Goal: Task Accomplishment & Management: Manage account settings

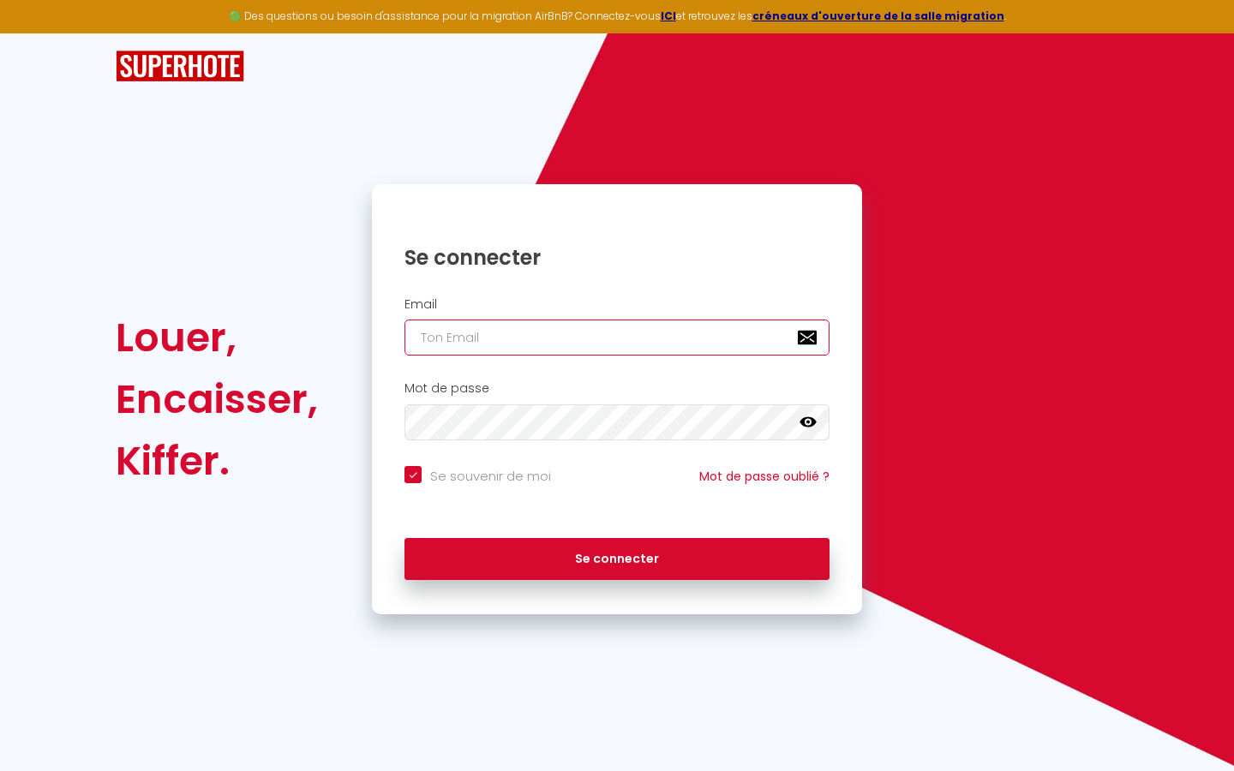
type input "s"
checkbox input "true"
type input "su"
checkbox input "true"
type input "sup"
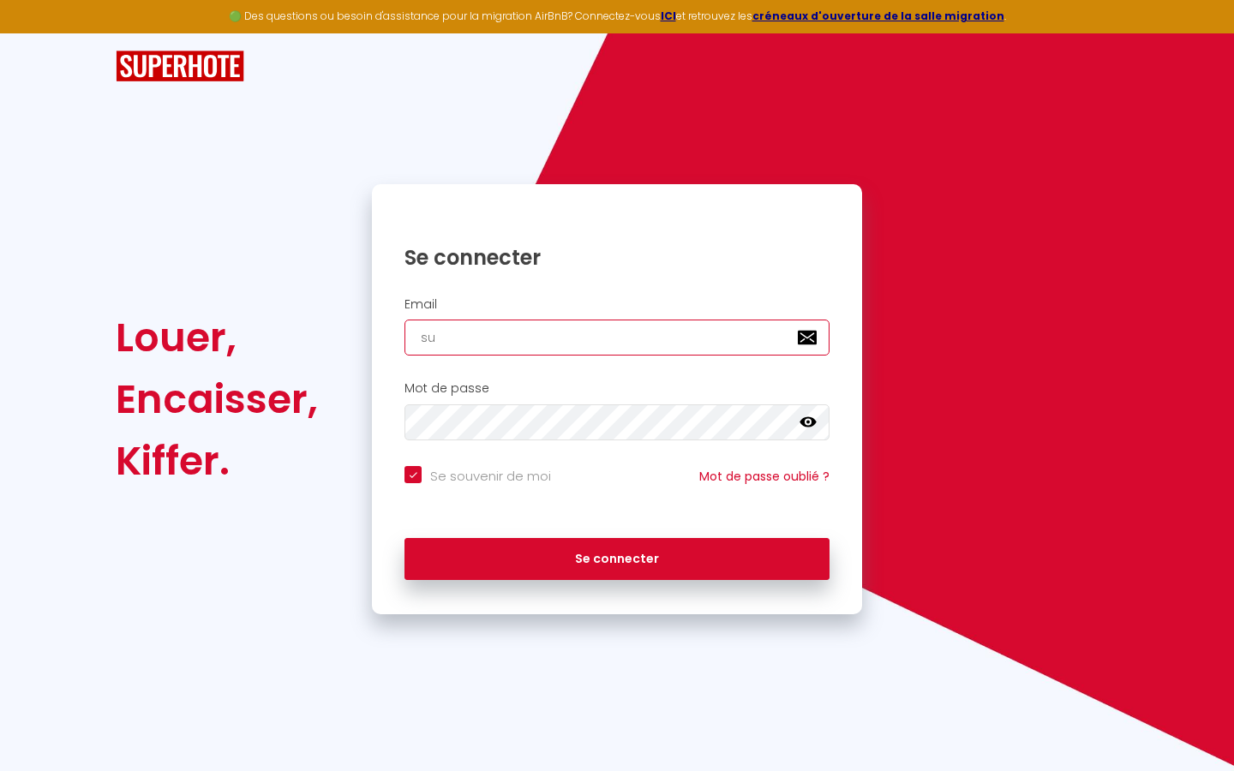
checkbox input "true"
type input "supe"
checkbox input "true"
type input "super"
checkbox input "true"
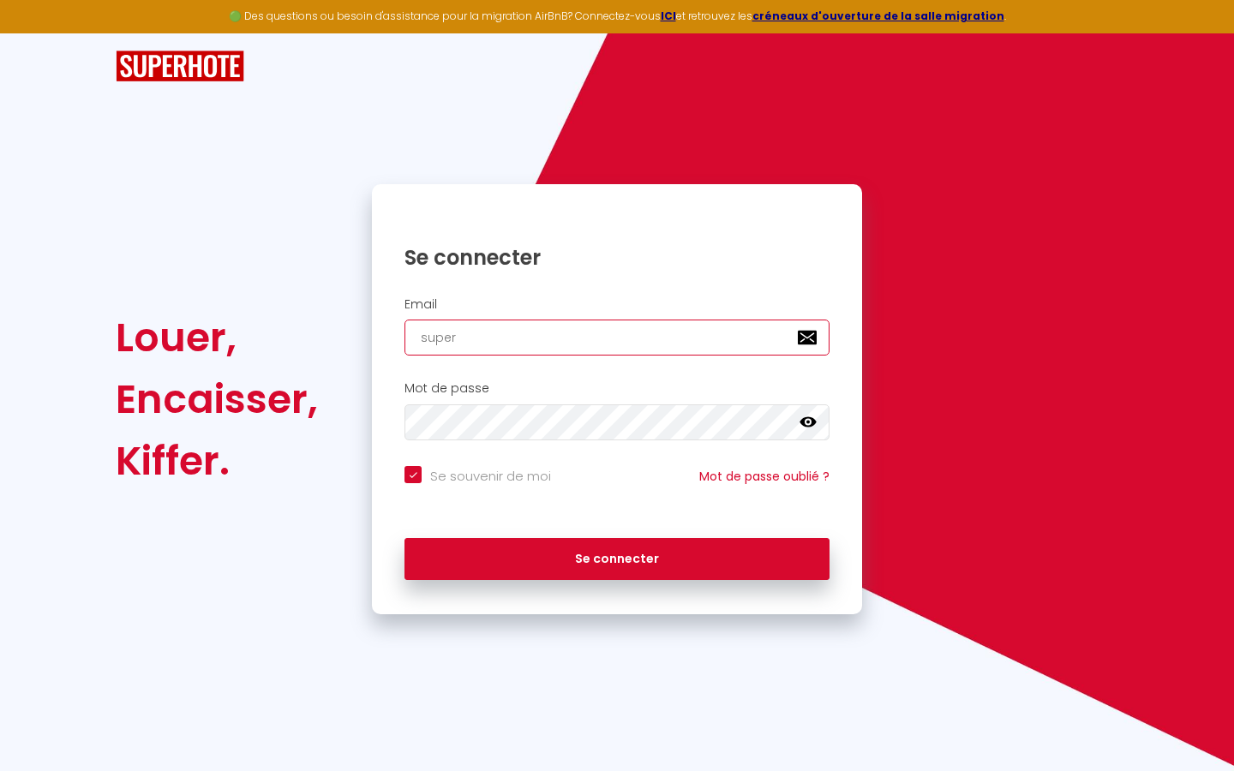
type input "superb"
checkbox input "true"
type input "superbo"
checkbox input "true"
type input "superbor"
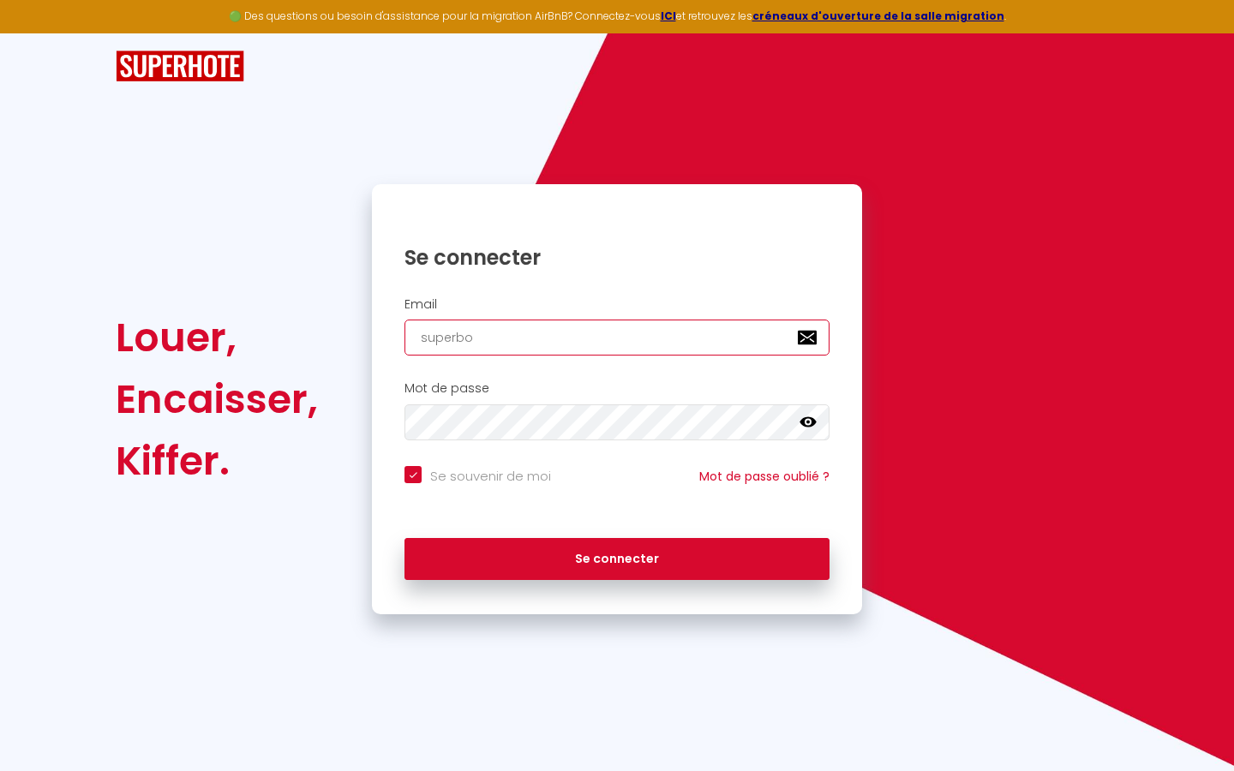
checkbox input "true"
type input "superbord"
checkbox input "true"
type input "superborde"
checkbox input "true"
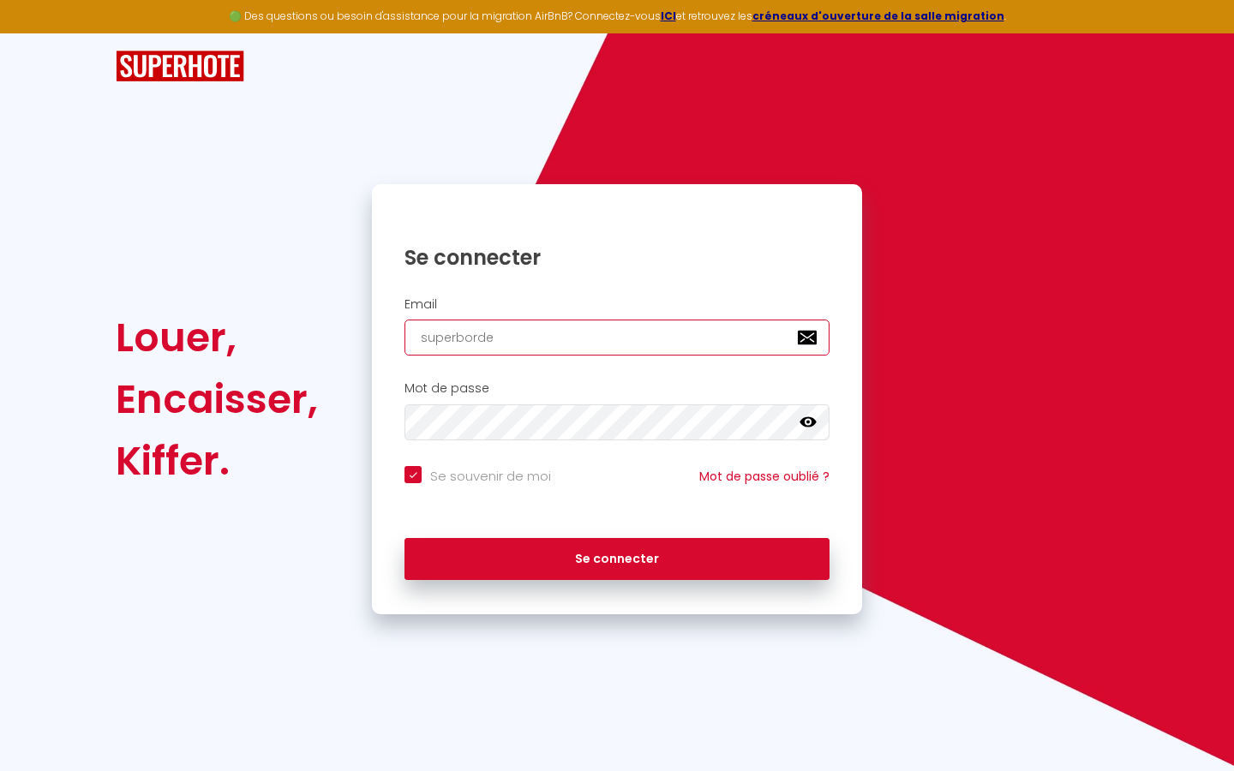
type input "superbordea"
checkbox input "true"
type input "superbordeau"
checkbox input "true"
type input "superbordeaux"
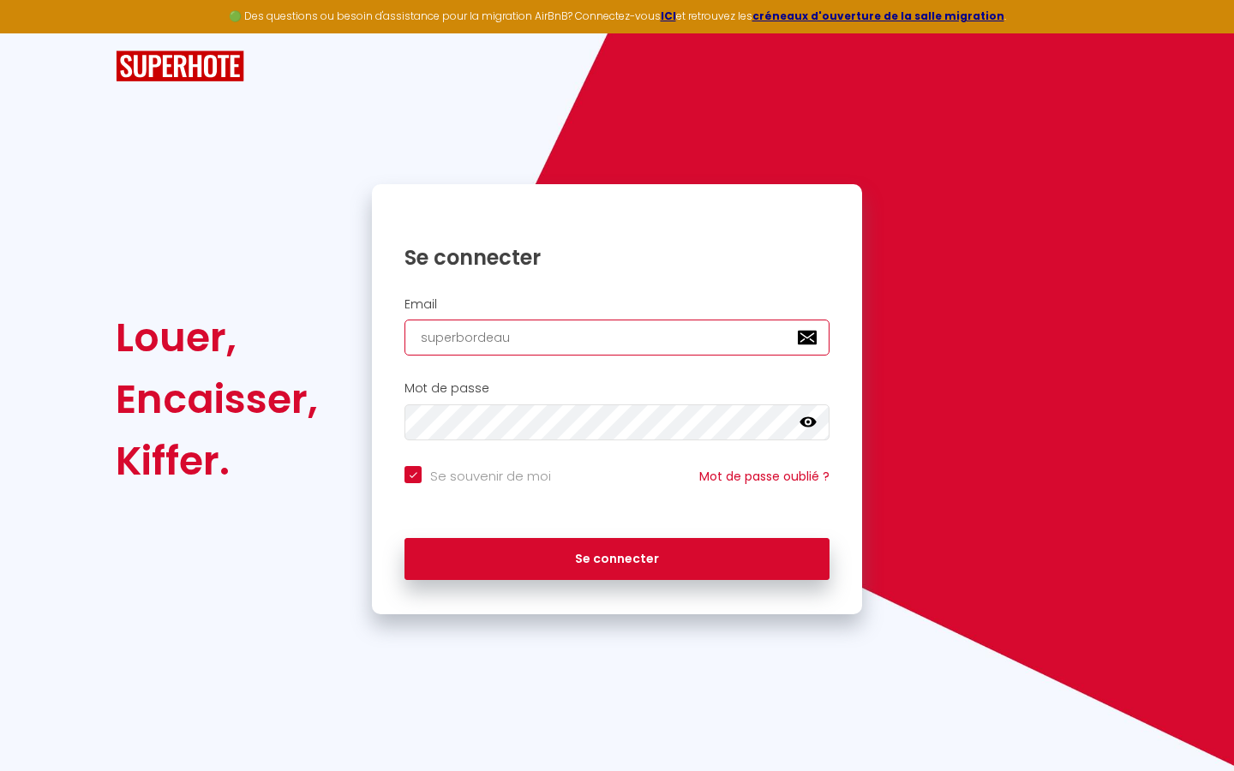
checkbox input "true"
type input "superbordeaux@"
checkbox input "true"
type input "superbordeaux@g"
checkbox input "true"
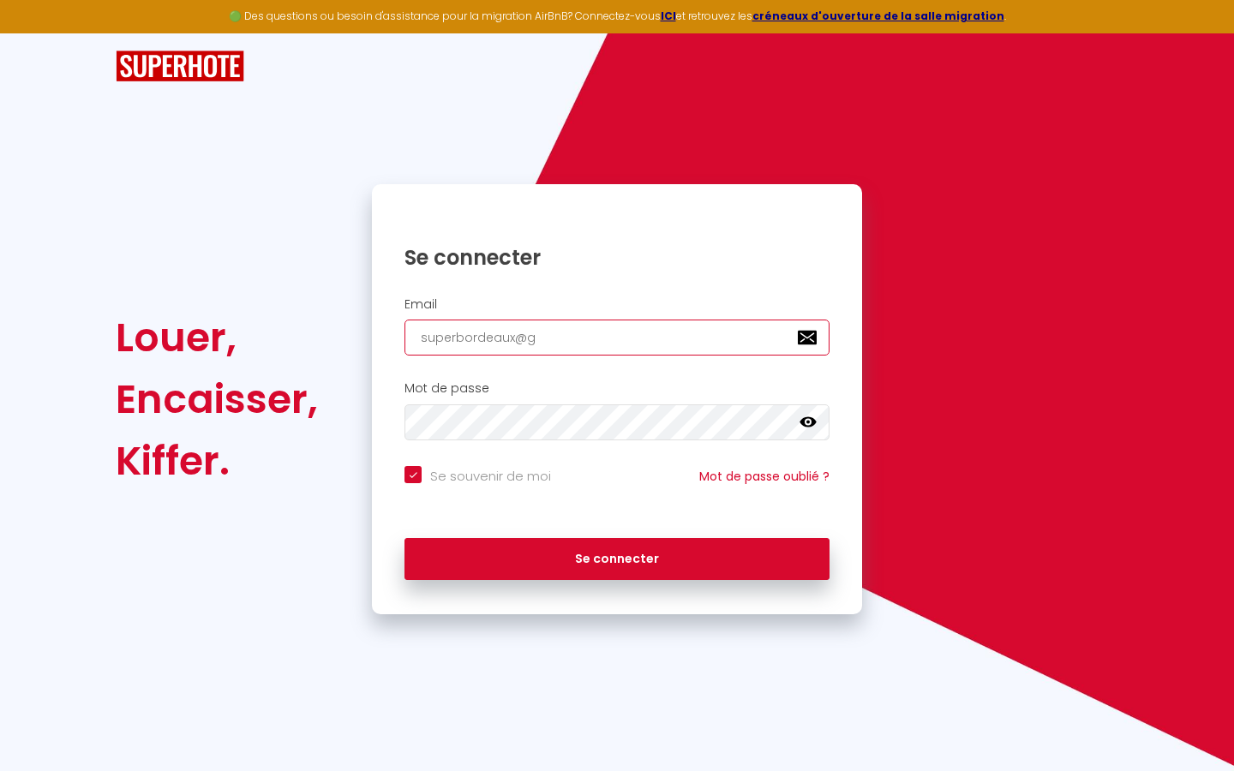
type input "superbordeaux@gm"
checkbox input "true"
type input "superbordeaux@gma"
checkbox input "true"
type input "superbordeaux@gmai"
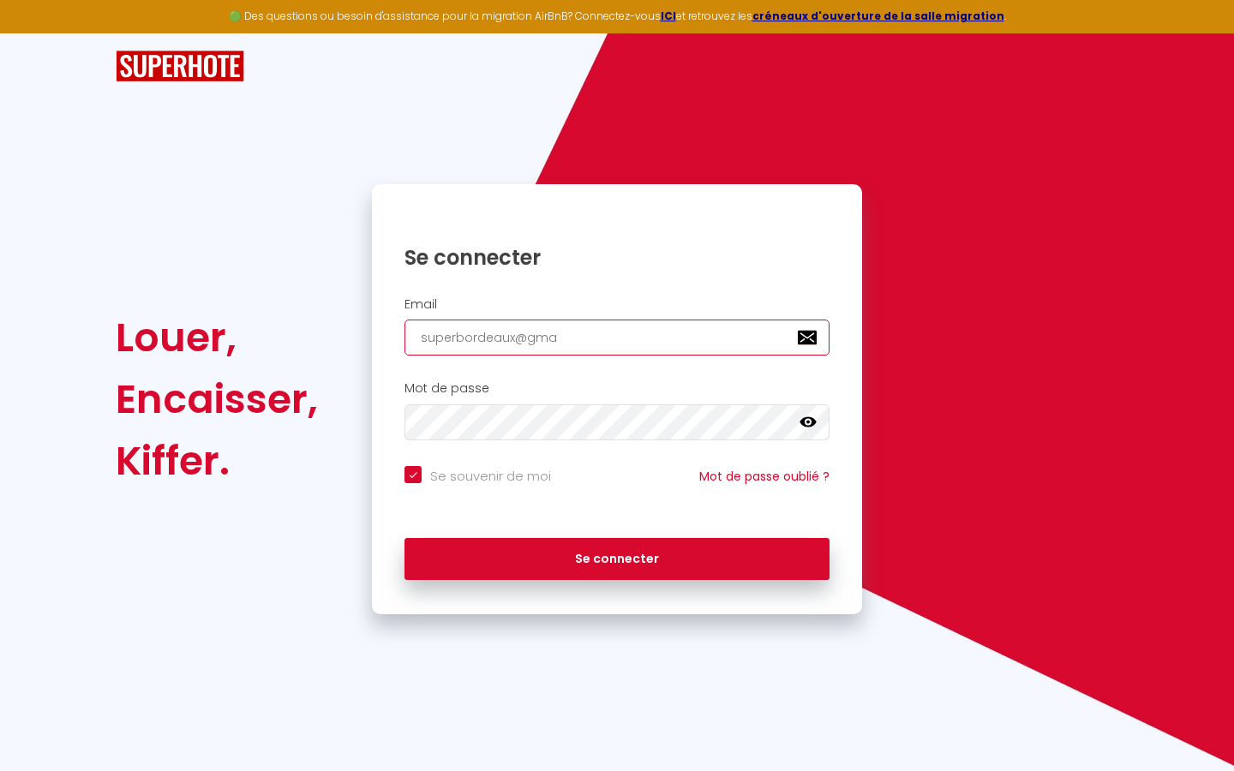
checkbox input "true"
type input "[EMAIL_ADDRESS]"
checkbox input "true"
type input "[EMAIL_ADDRESS]."
checkbox input "true"
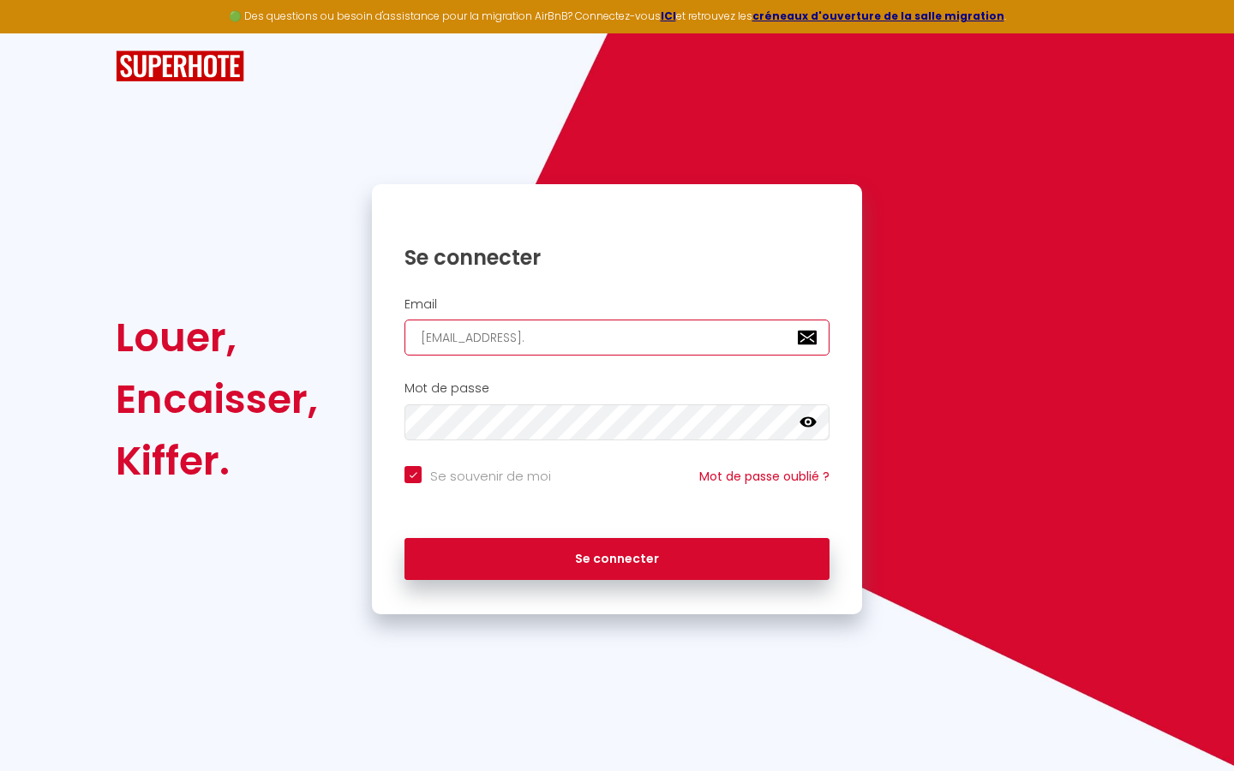
type input "superbordeaux@gmail.c"
checkbox input "true"
type input "[EMAIL_ADDRESS][DOMAIN_NAME]"
checkbox input "true"
type input "[EMAIL_ADDRESS][DOMAIN_NAME]"
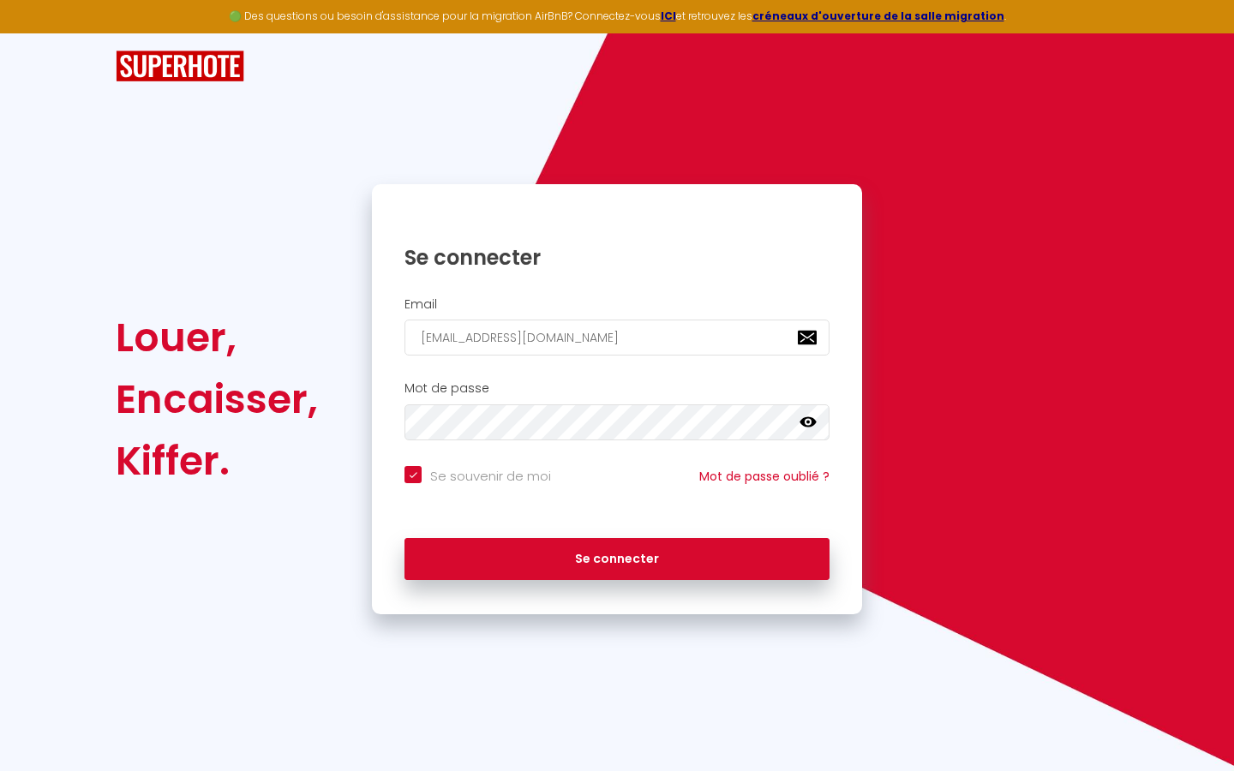
checkbox input "true"
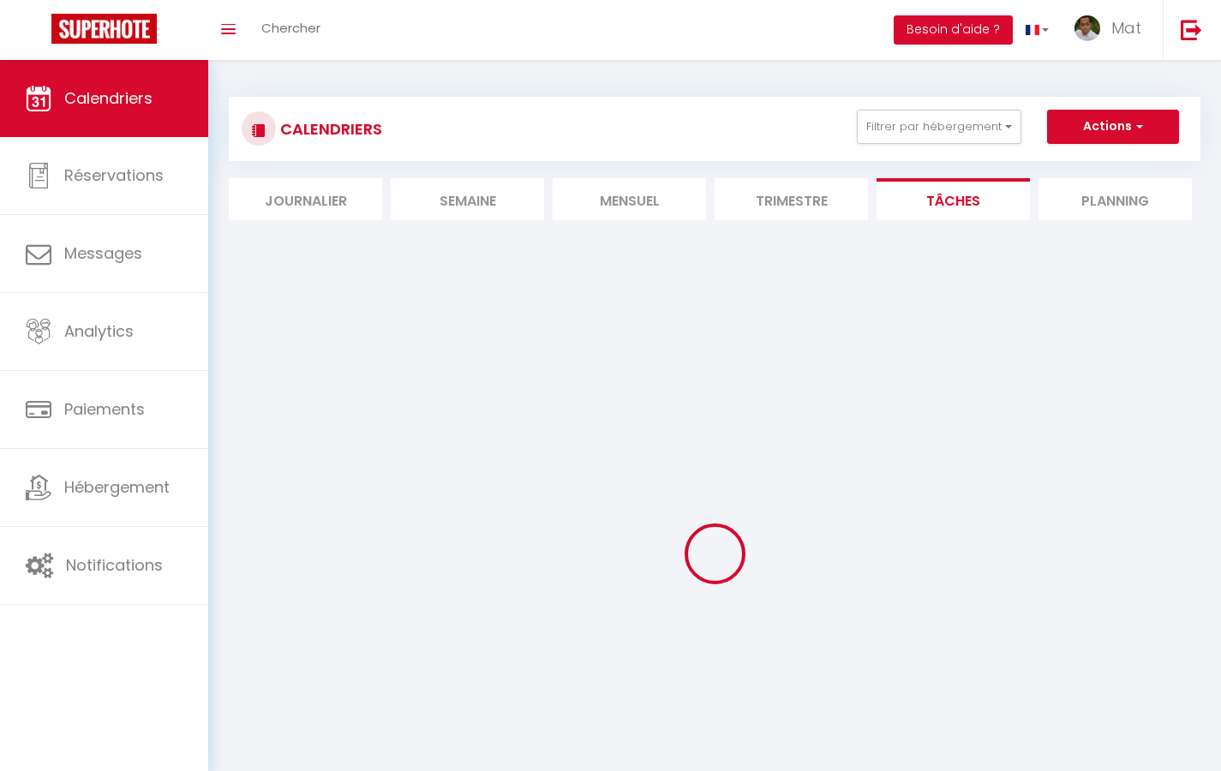
select select
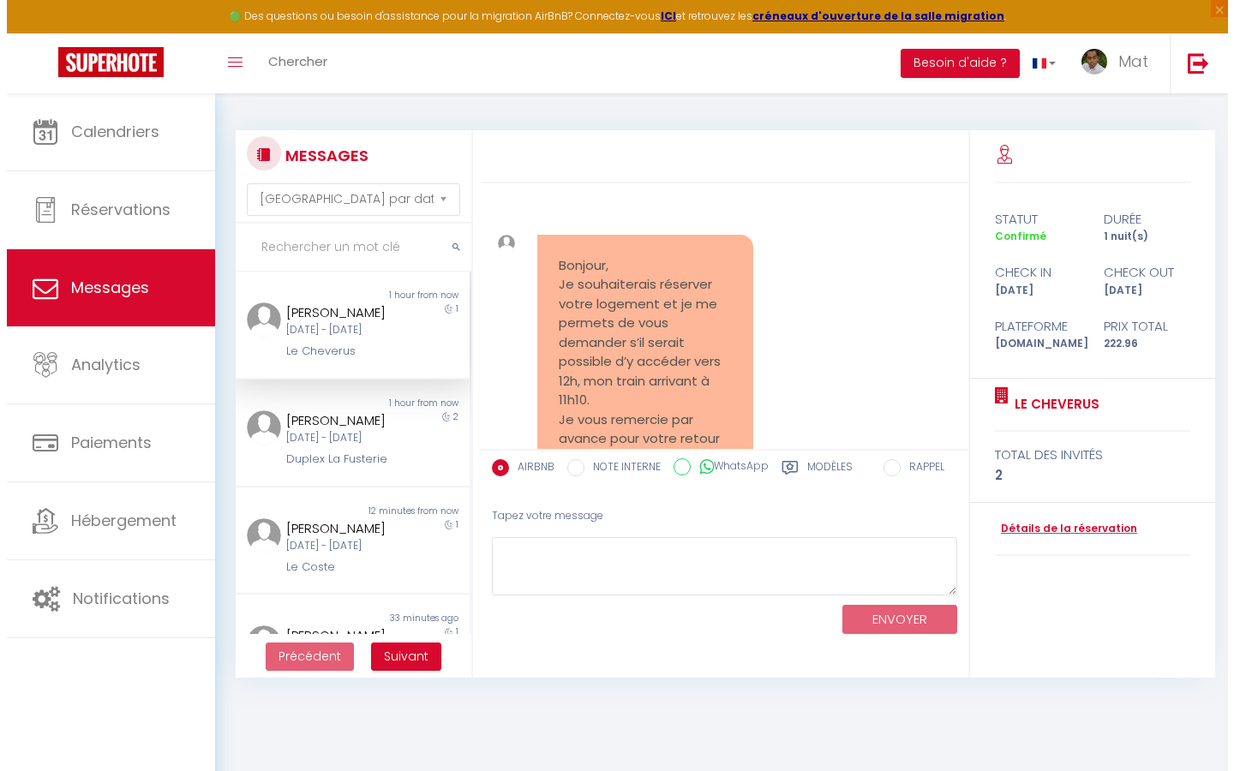
scroll to position [6738, 0]
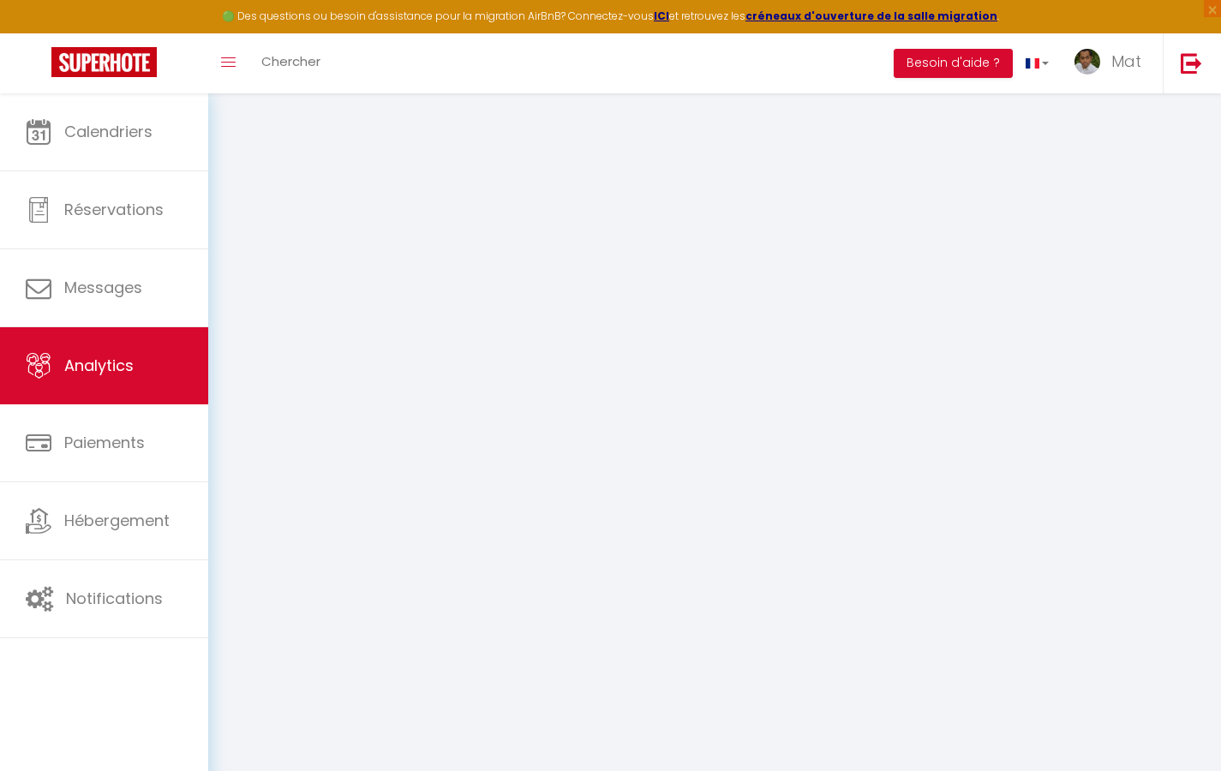
select select "2025"
select select "9"
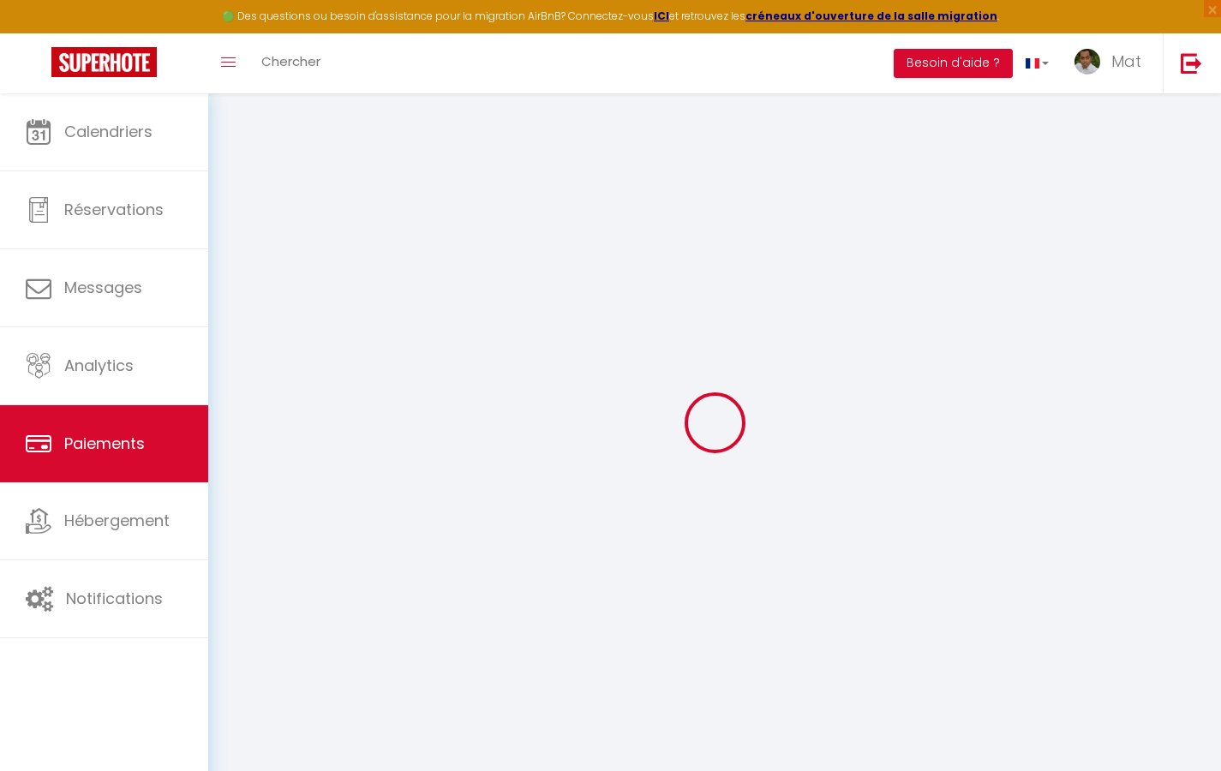
select select "2"
select select "0"
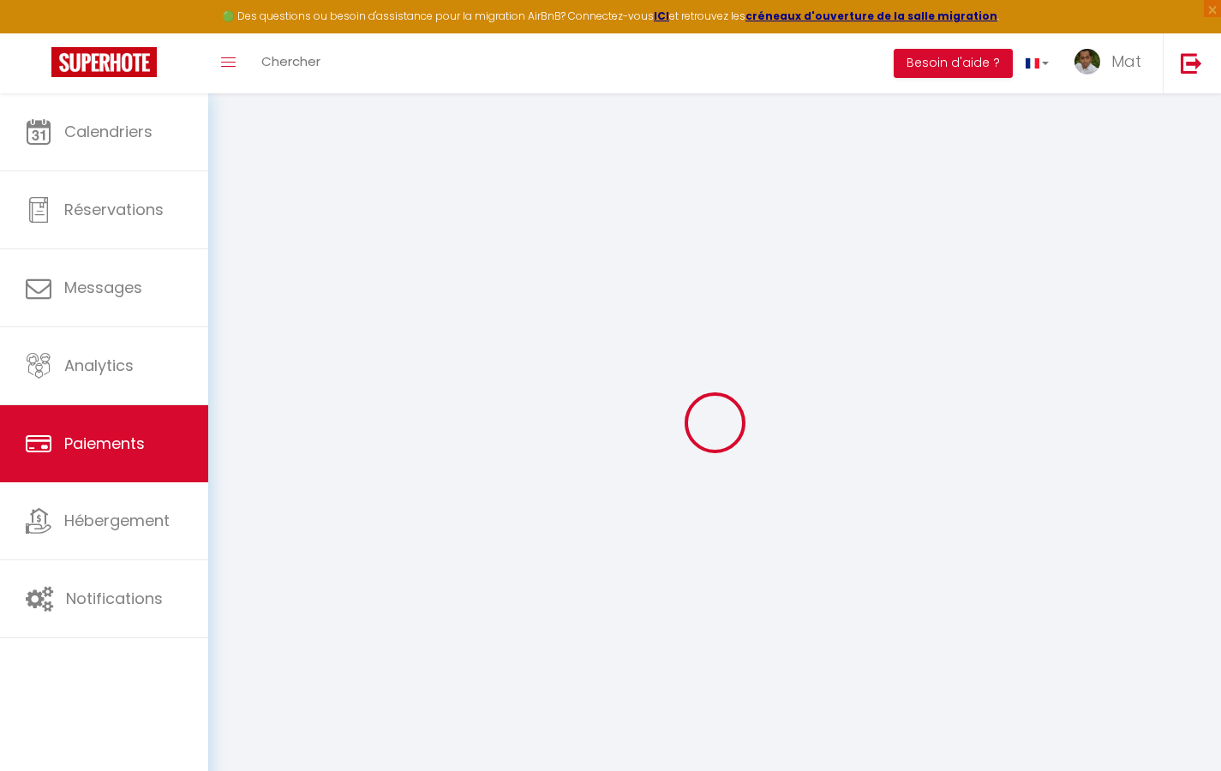
select select "0"
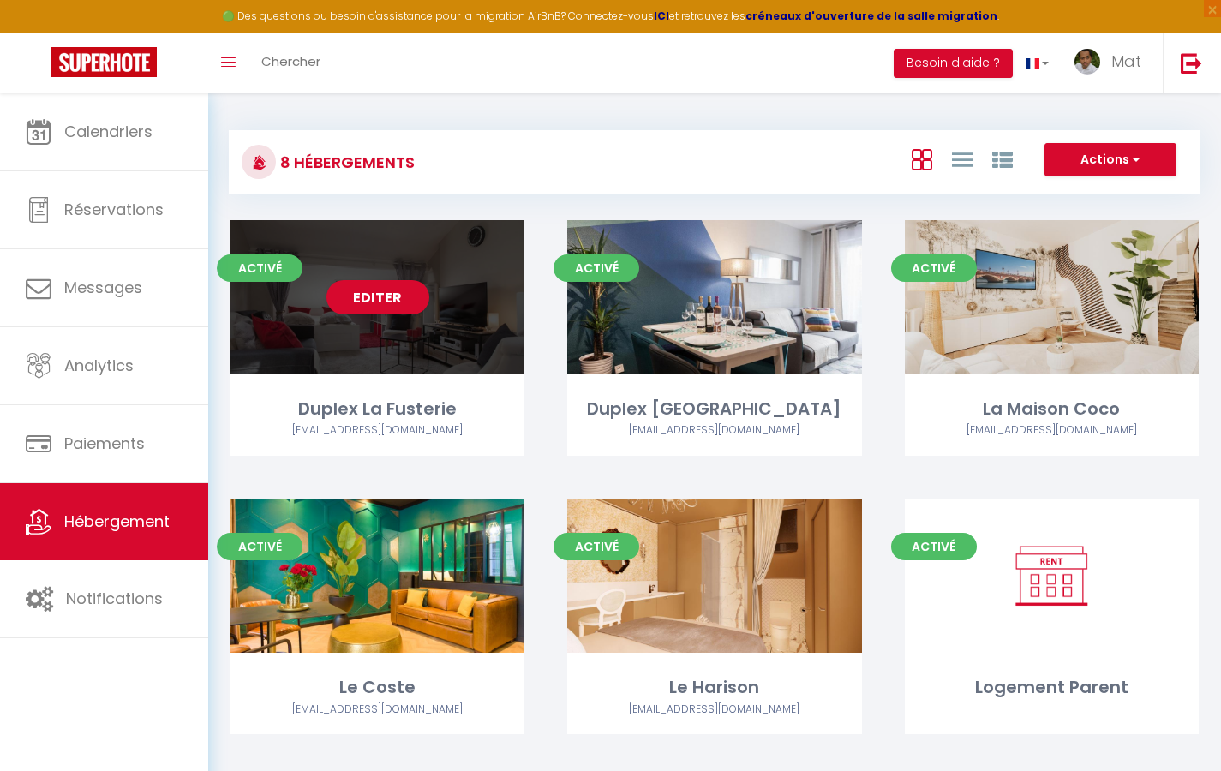
select select "3"
select select "2"
select select "1"
select select
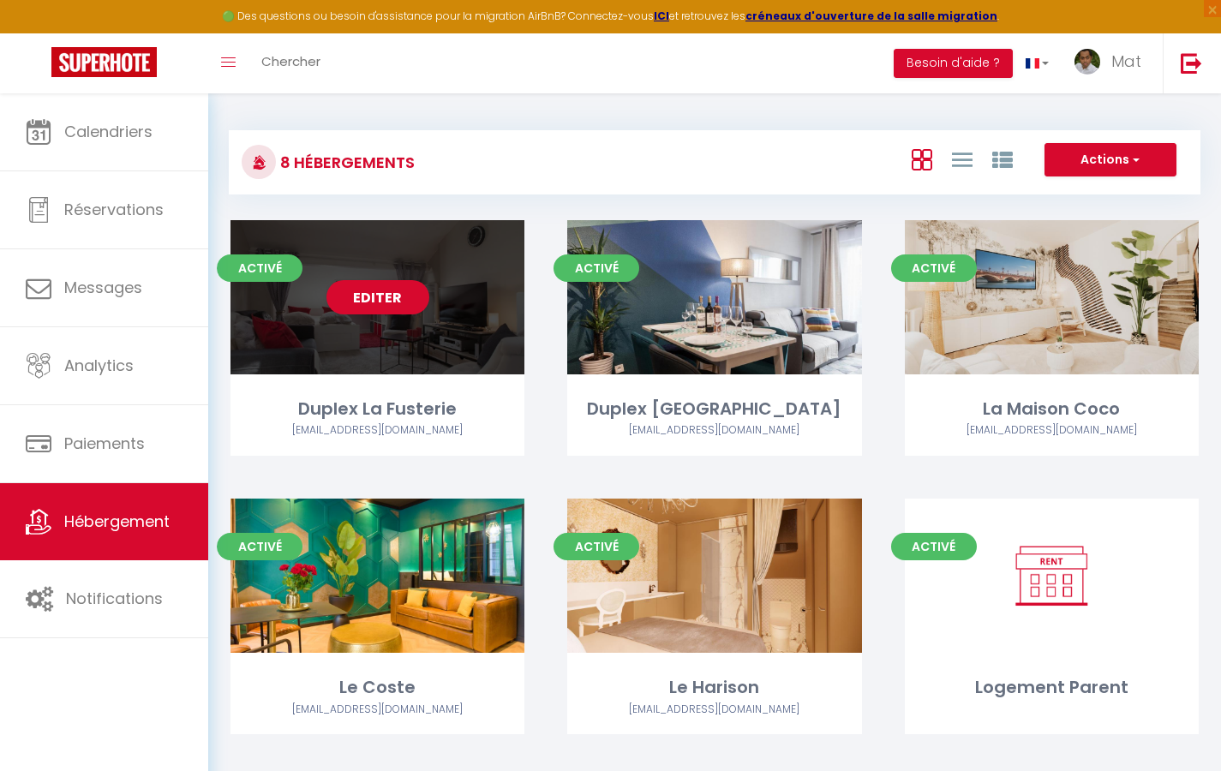
select select "28"
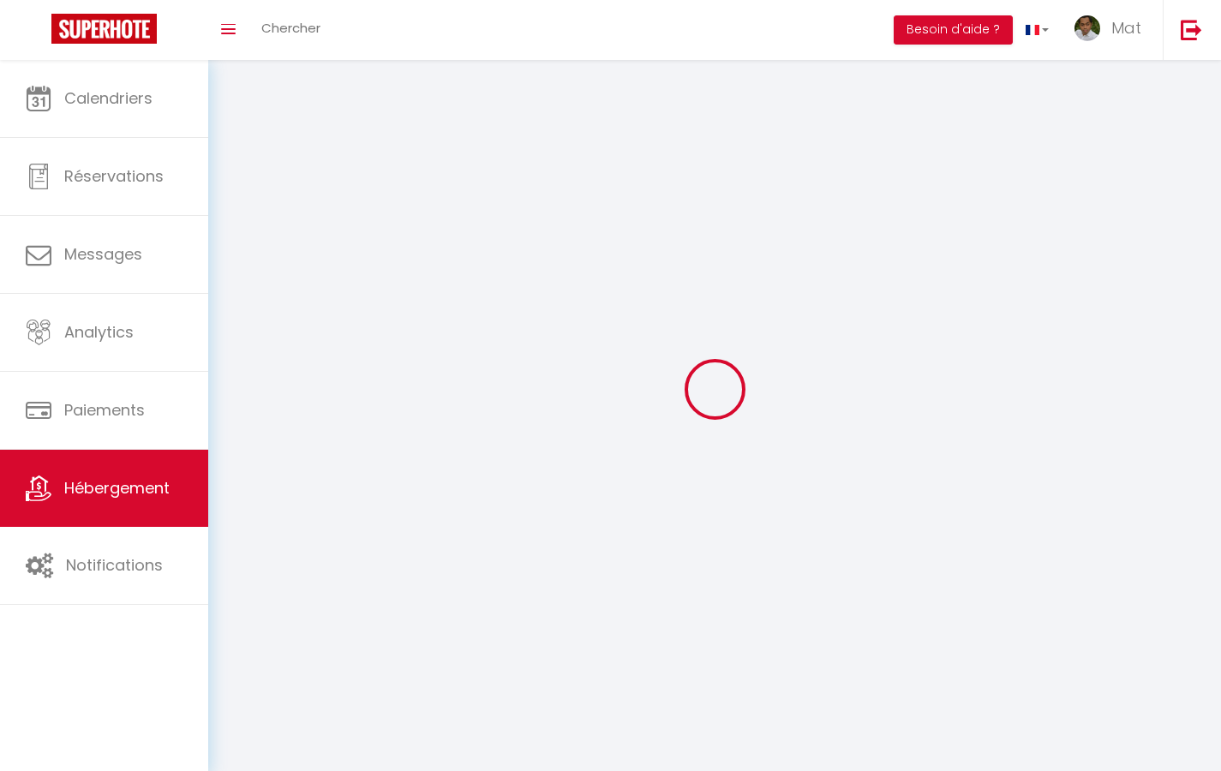
select select
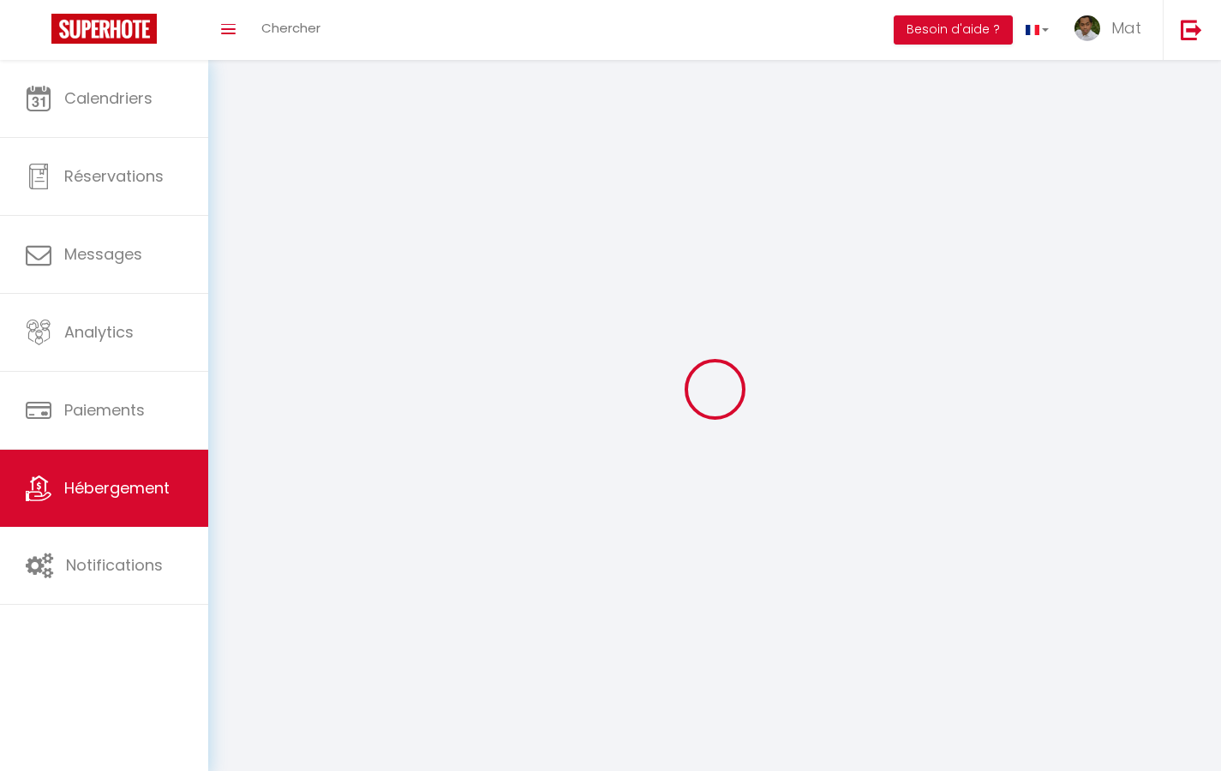
select select
checkbox input "false"
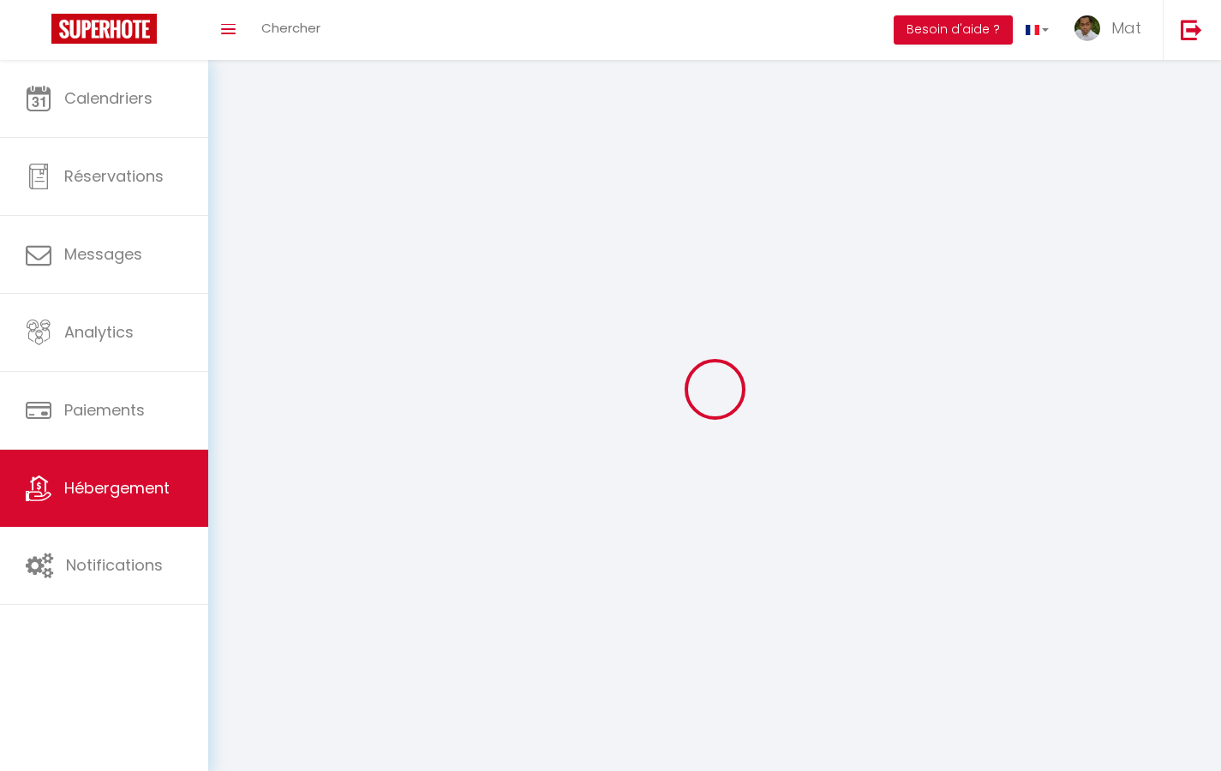
select select
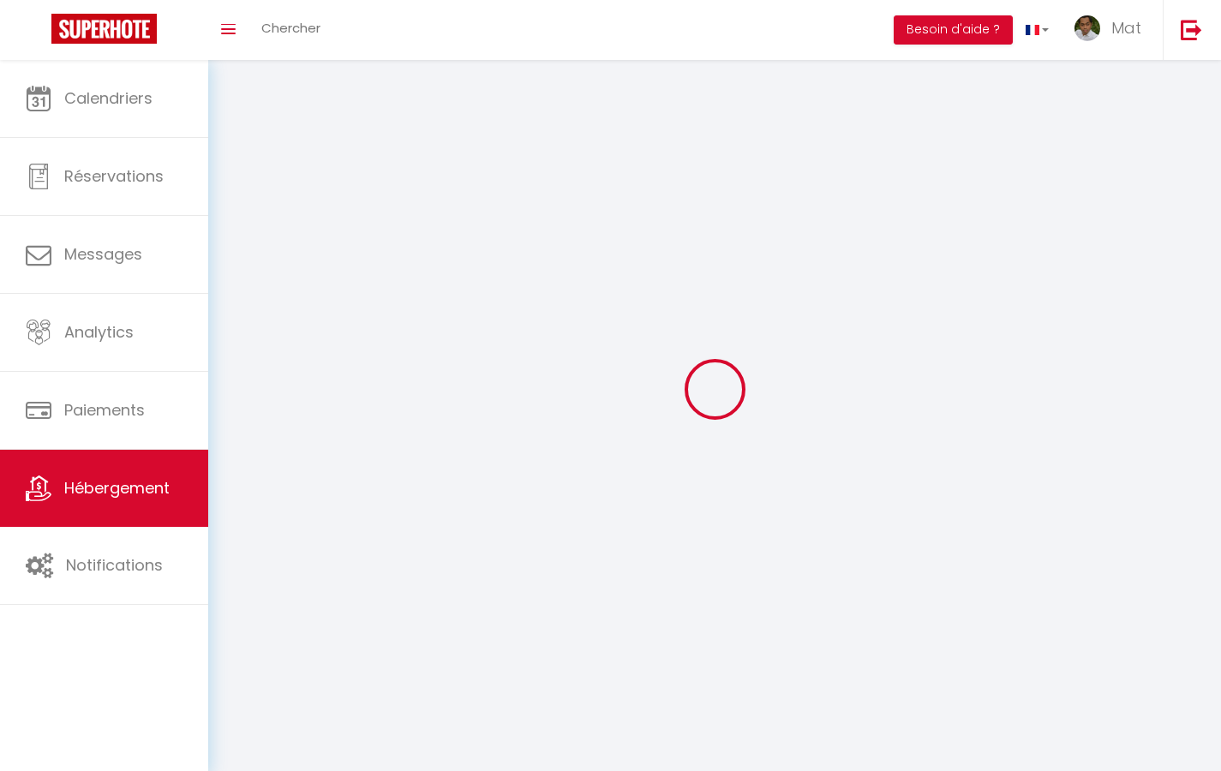
select select
checkbox input "false"
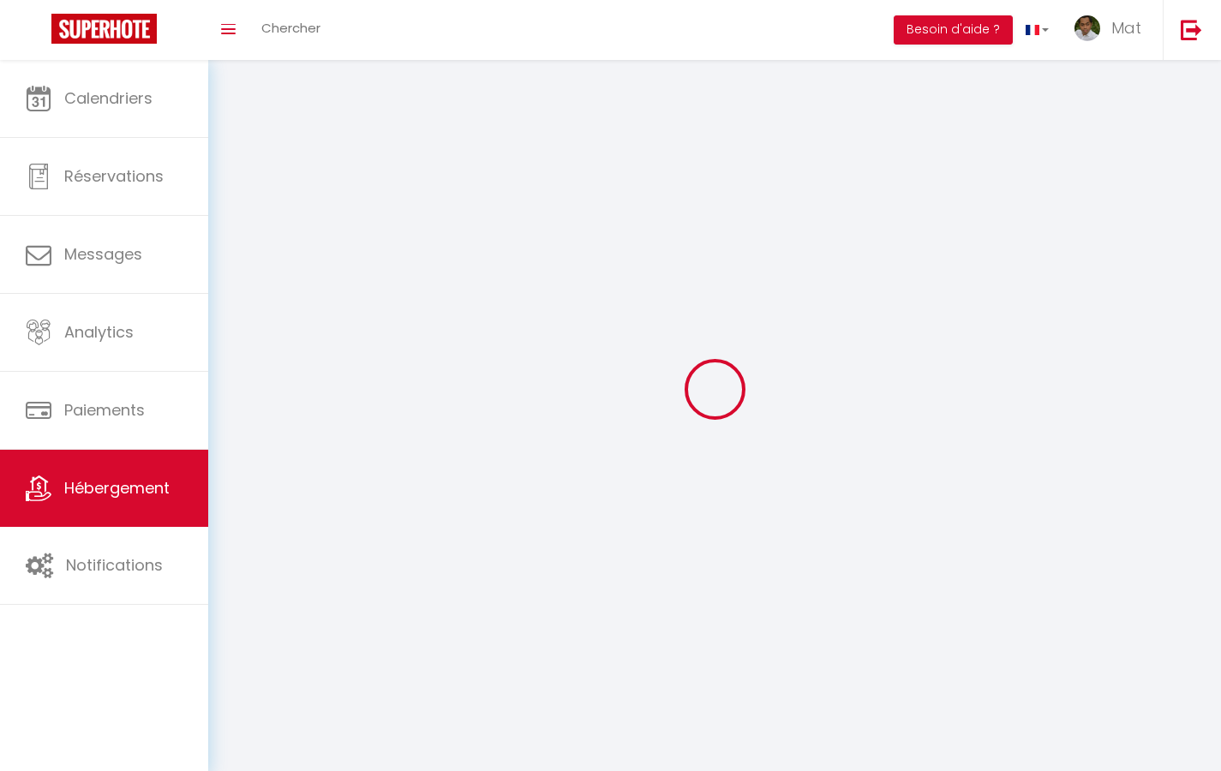
checkbox input "false"
select select
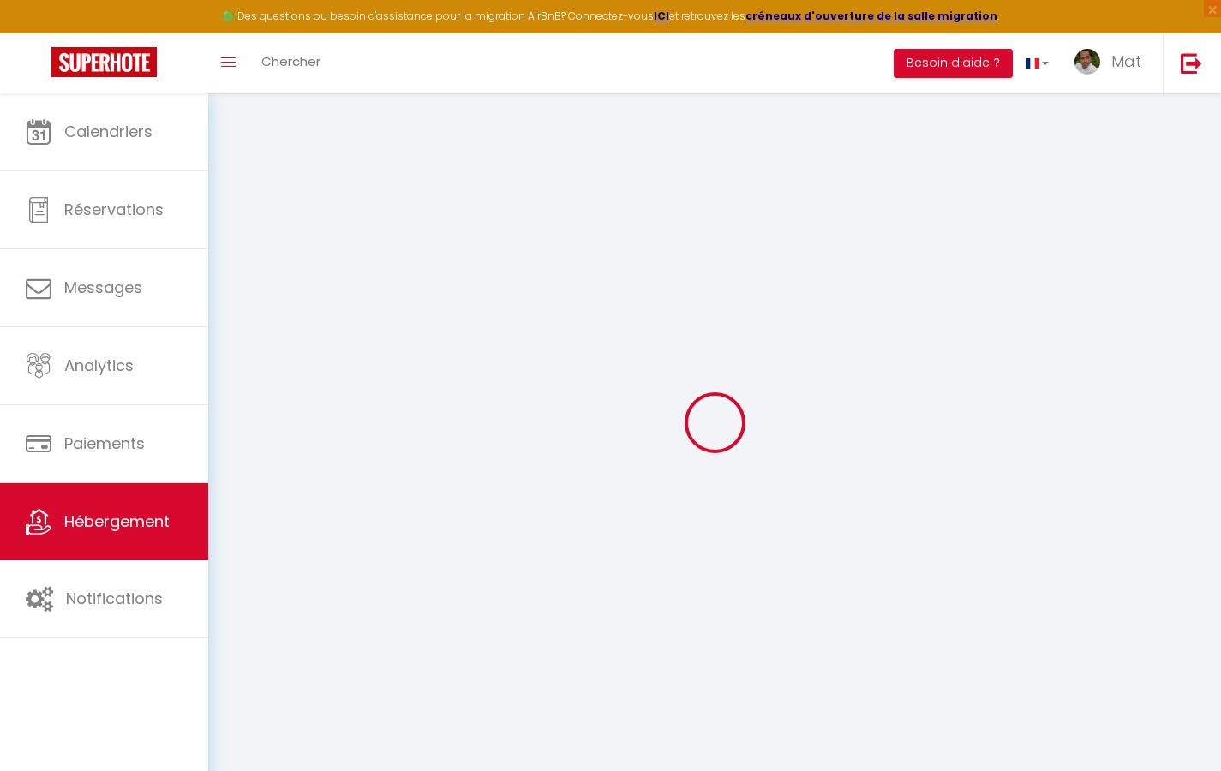
select select
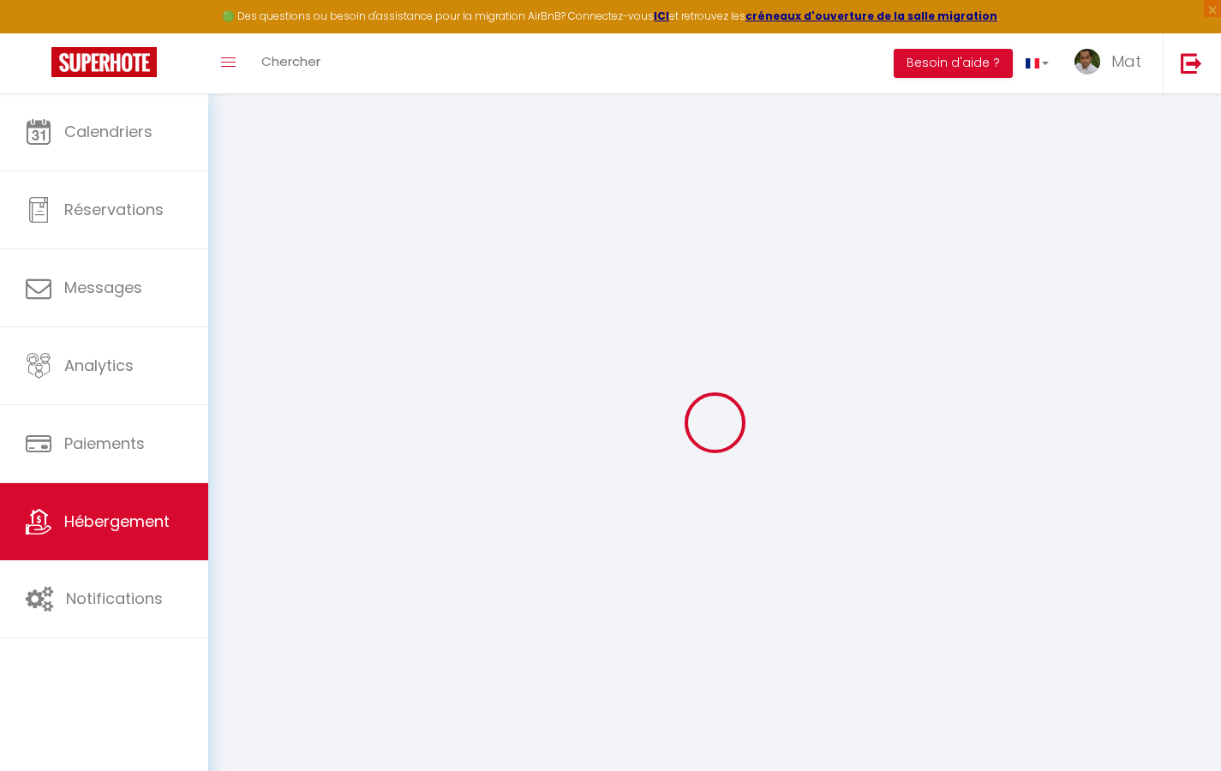
select select
checkbox input "false"
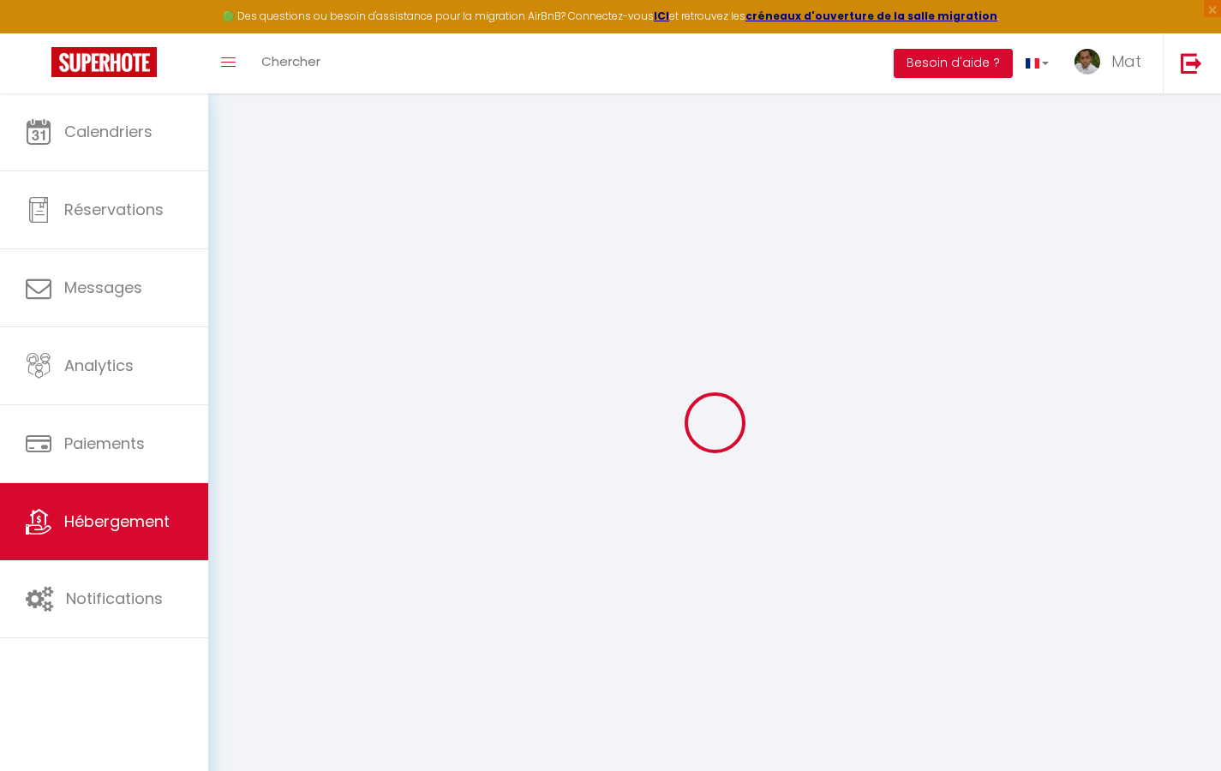
select select
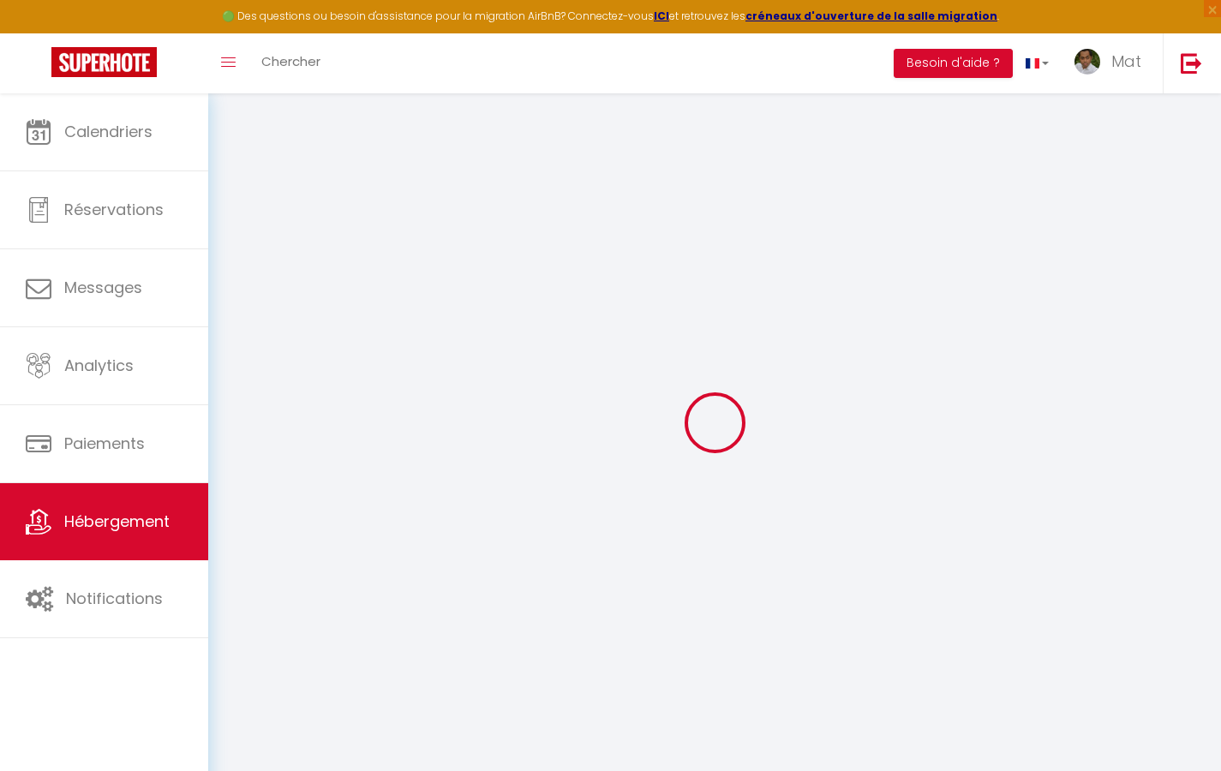
select select
checkbox input "false"
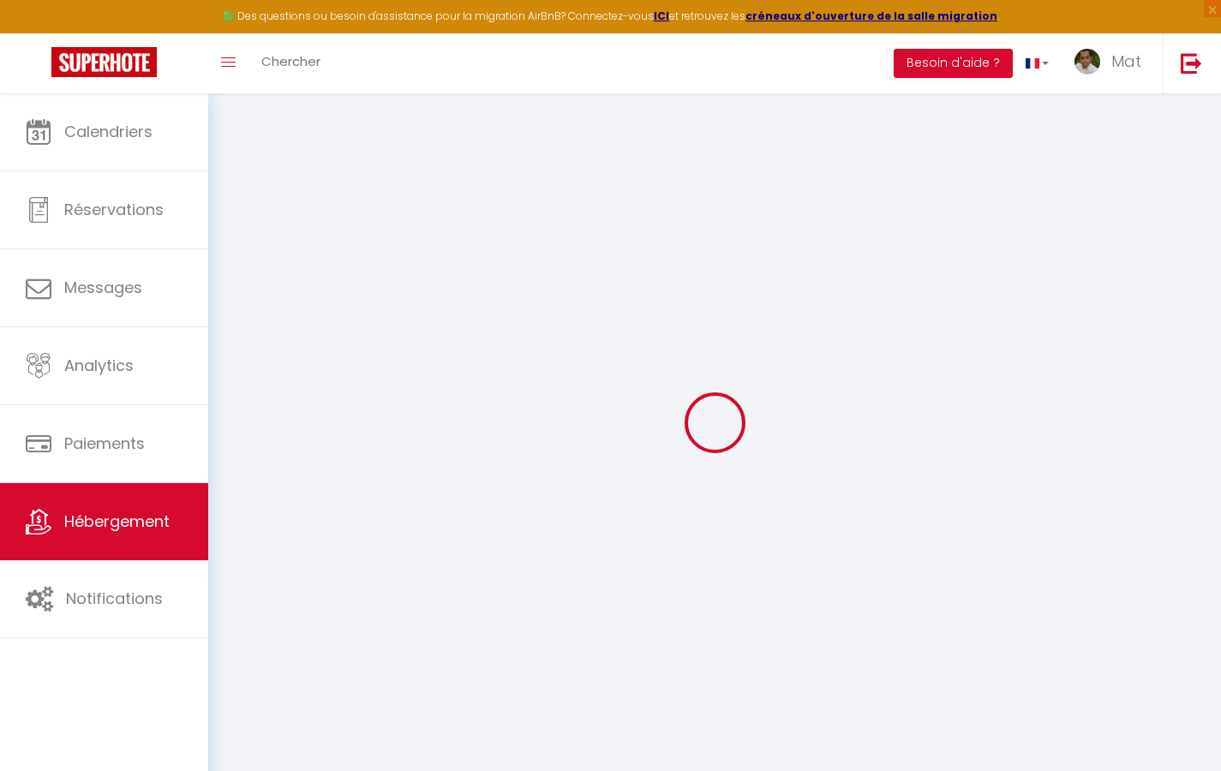
checkbox input "false"
select select
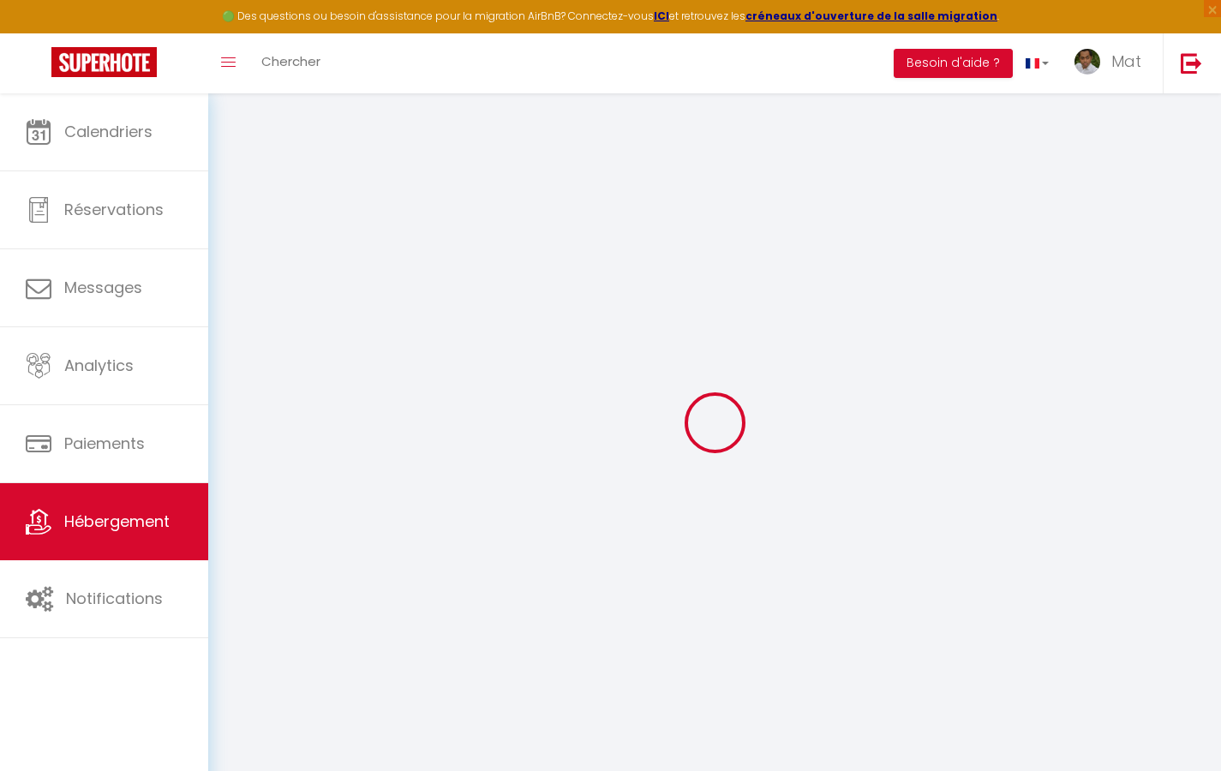
select select
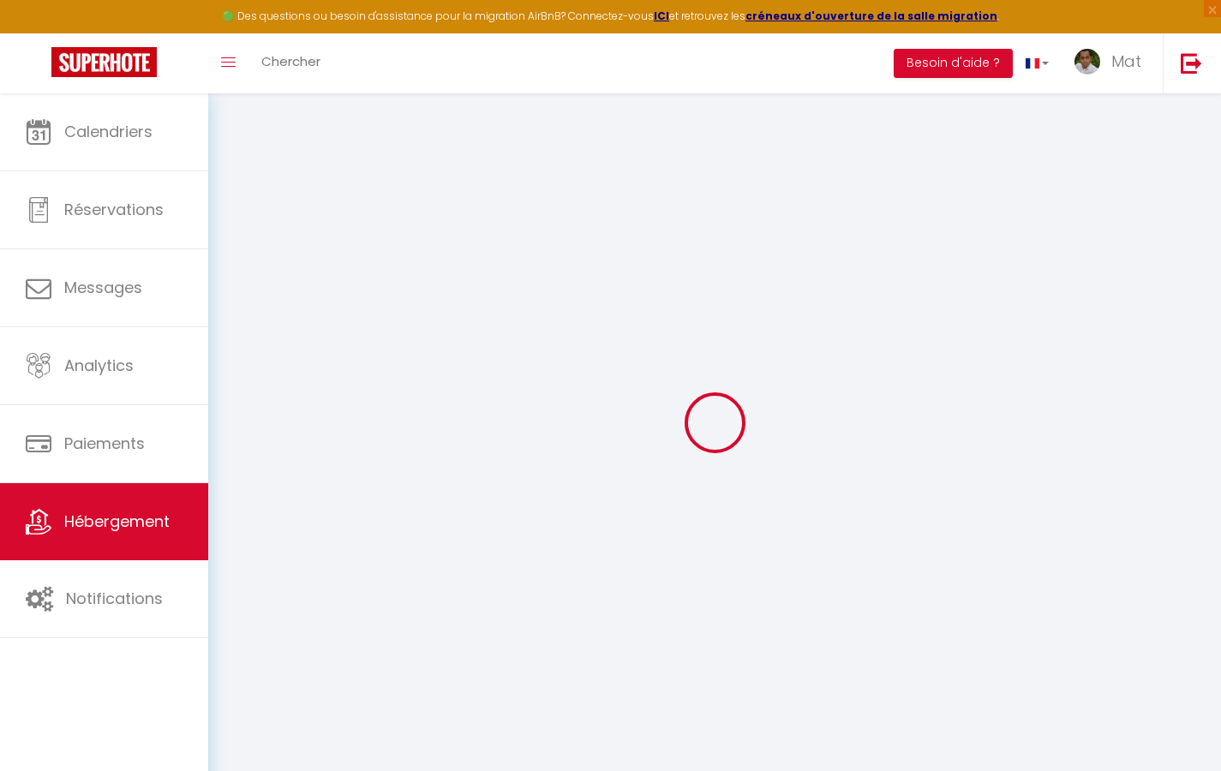
checkbox input "false"
select select
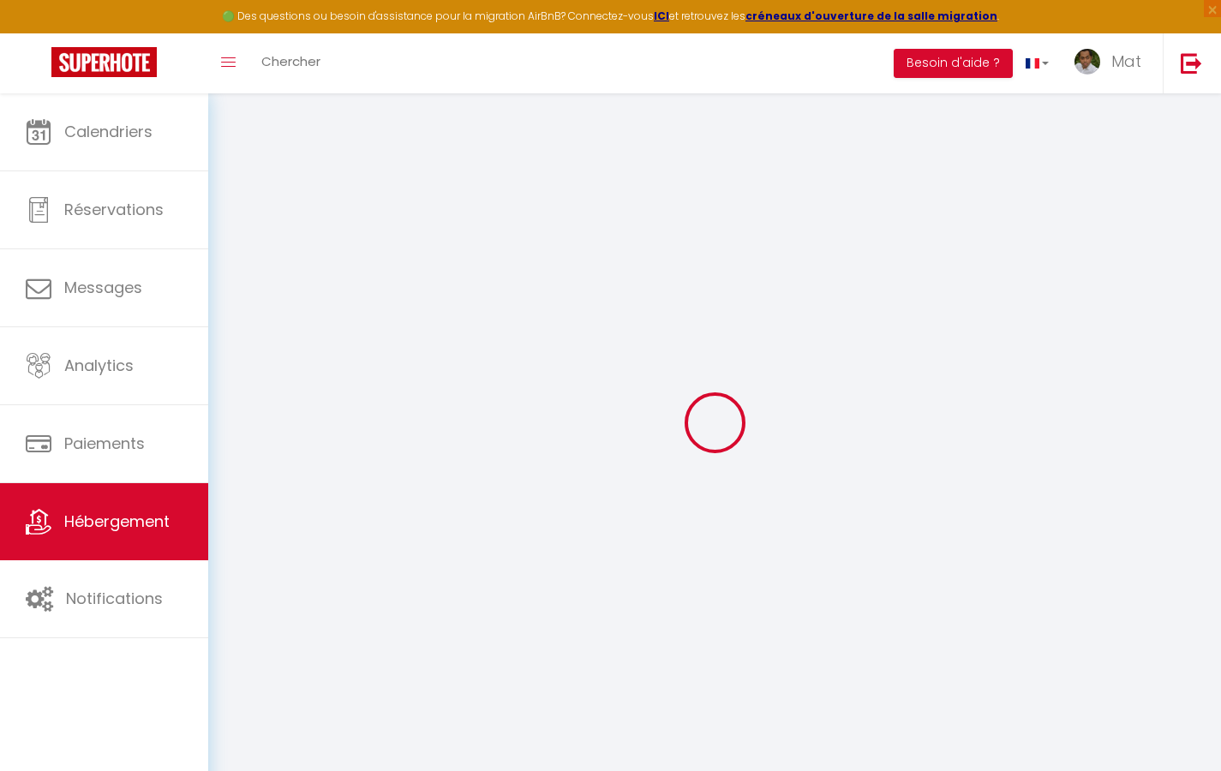
select select
type input "Duplex La Fusterie"
type input "IMMO"
type input "MRA"
type input "[STREET_ADDRESS]"
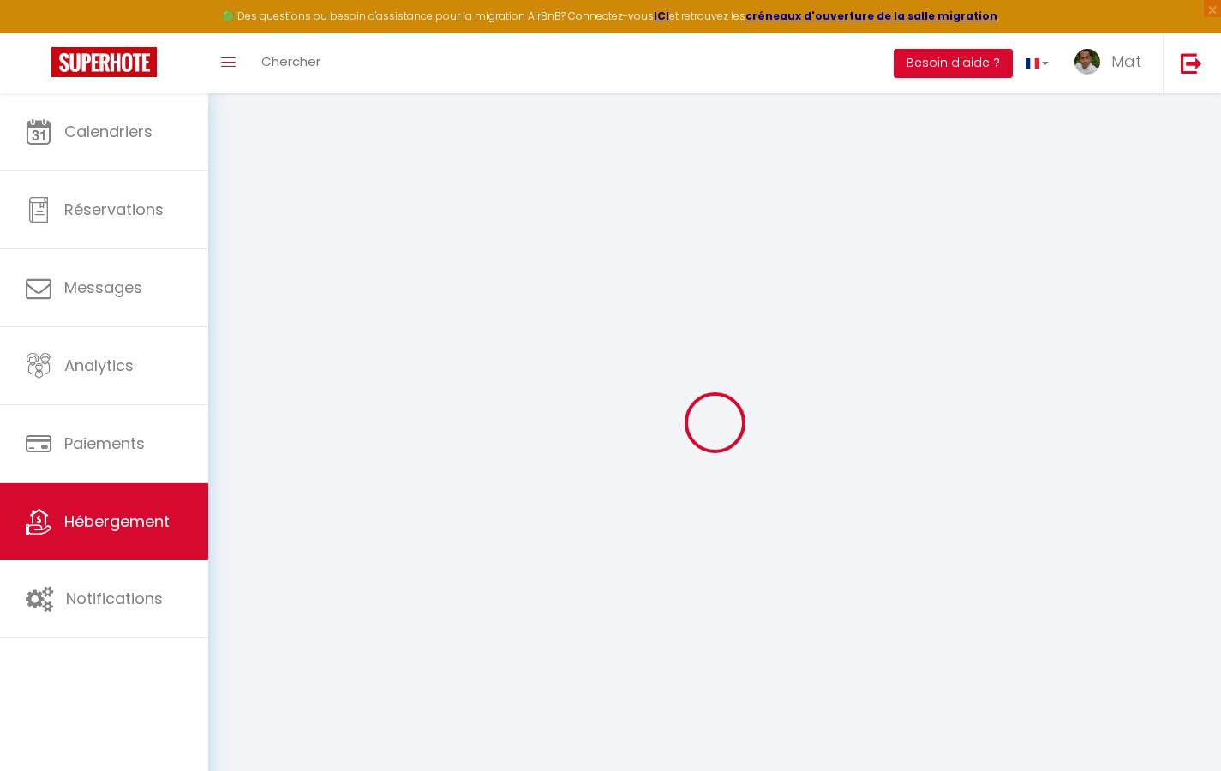
type input "33800"
type input "[GEOGRAPHIC_DATA]"
select select "6"
type input "35"
type input "20"
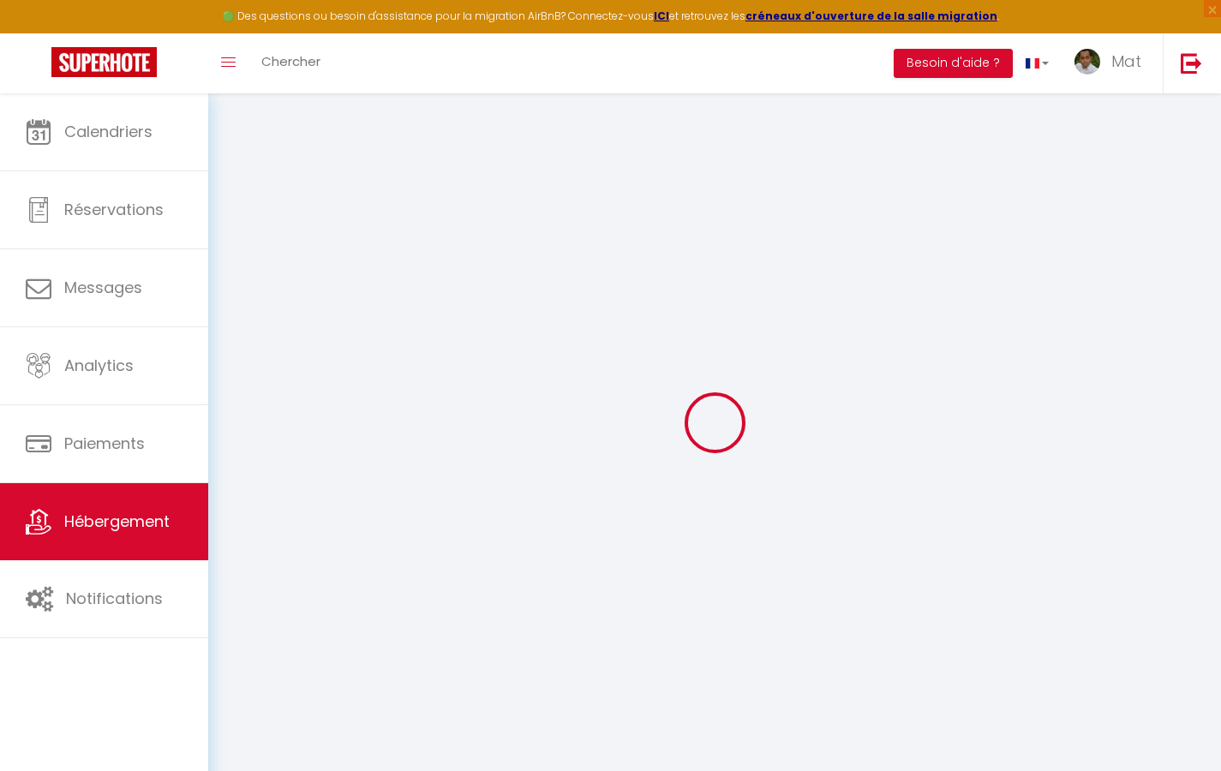
type input "30"
type input "1.65"
type input "200"
select select
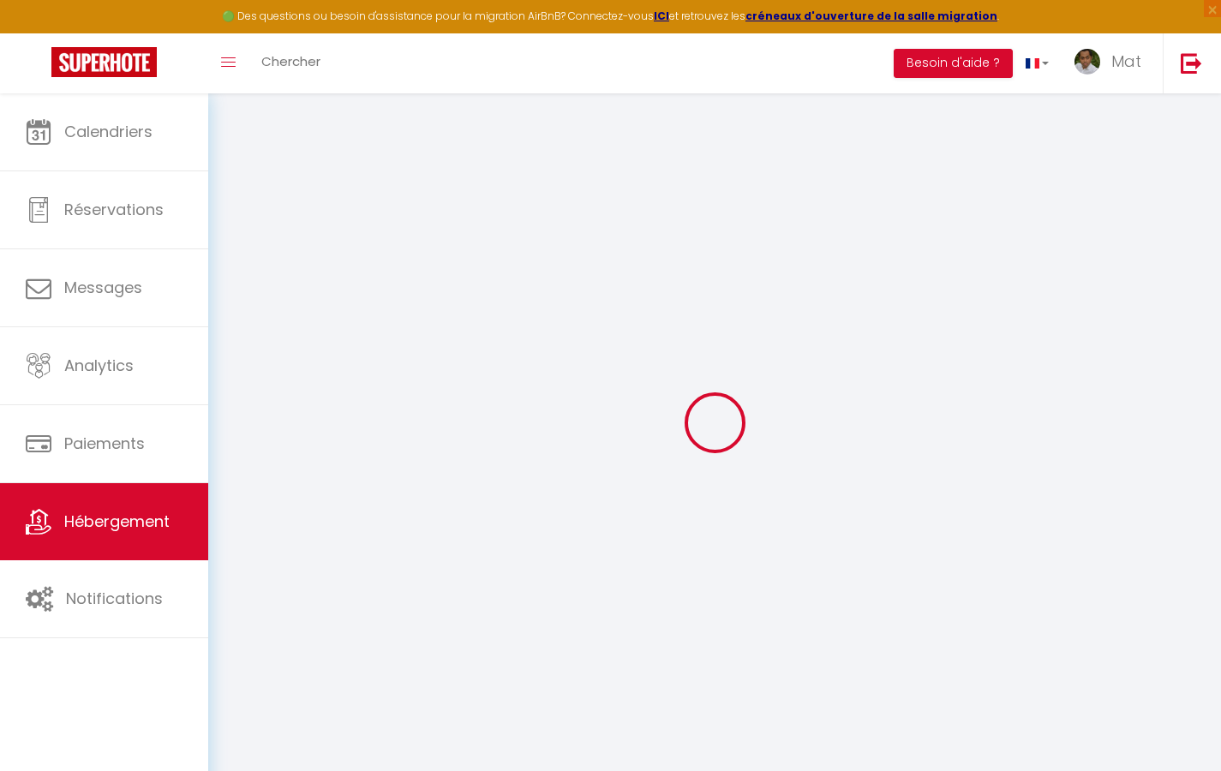
select select
type input "[STREET_ADDRESS]"
type input "33800"
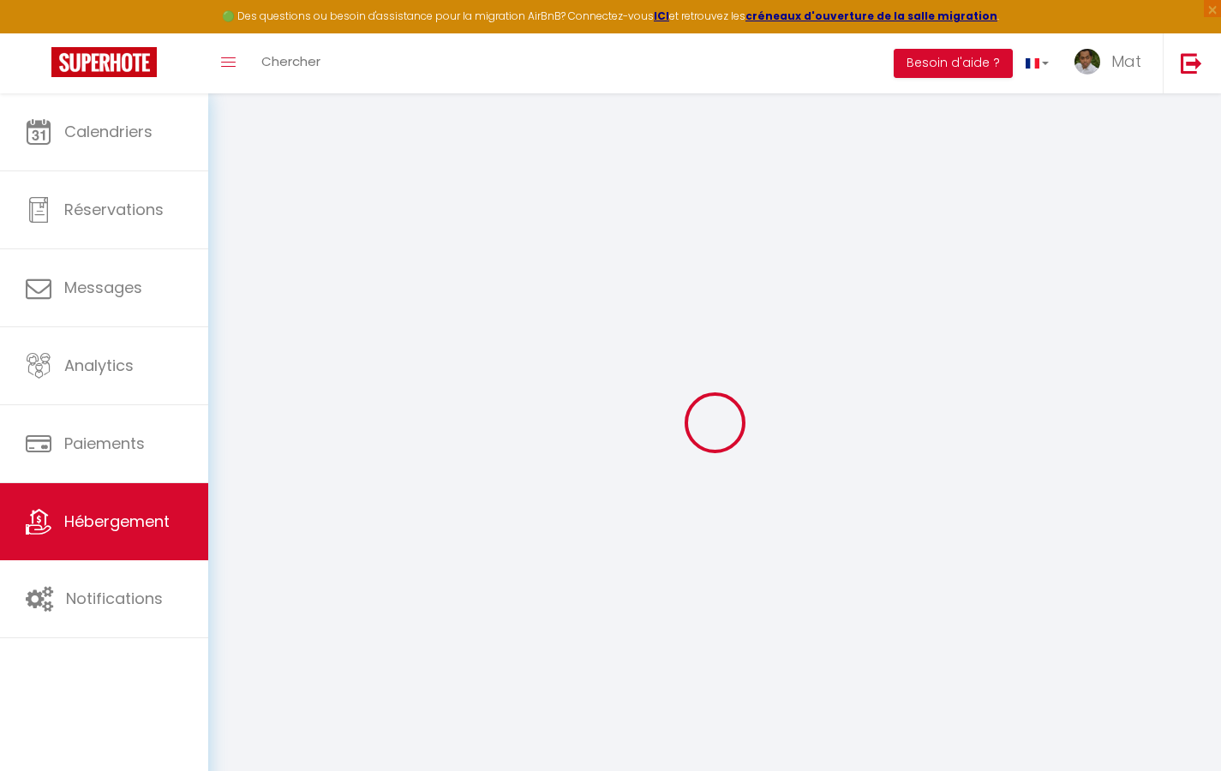
type input "[GEOGRAPHIC_DATA]"
type input "[EMAIL_ADDRESS][DOMAIN_NAME]"
select select "742"
checkbox input "true"
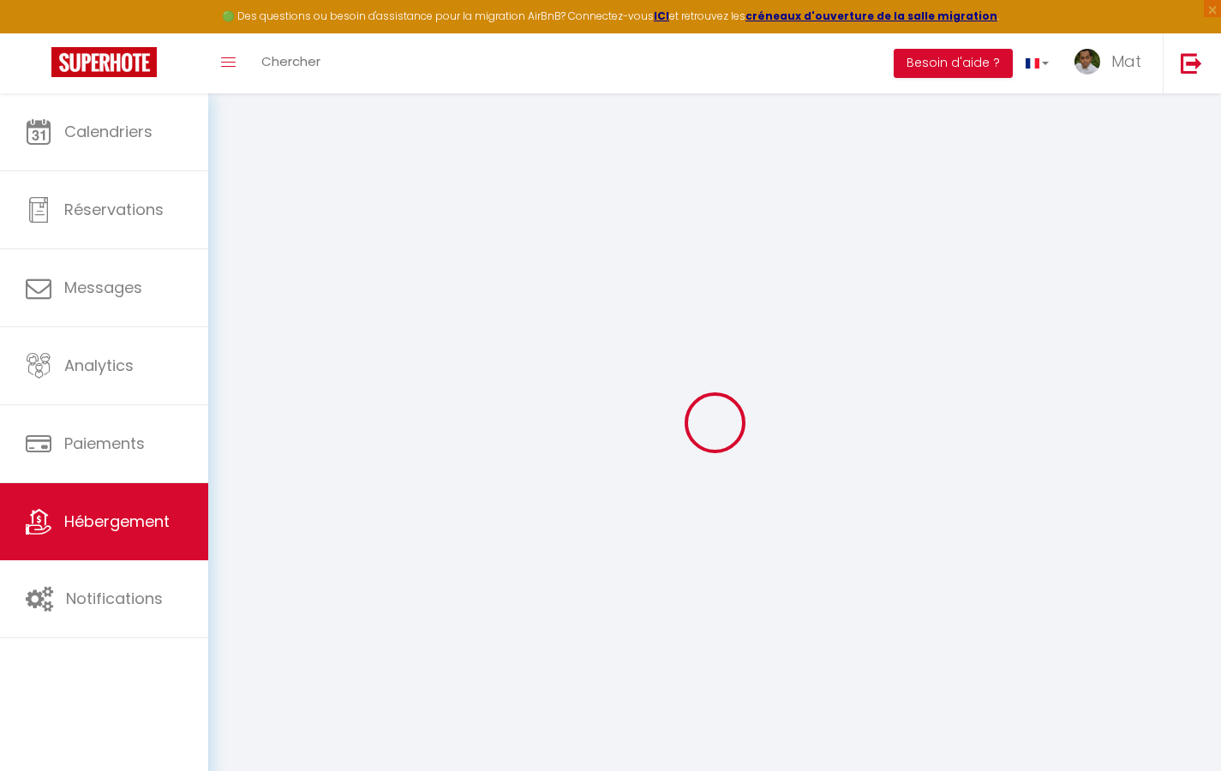
checkbox input "true"
checkbox input "false"
type input "10"
type input "50"
type input "0"
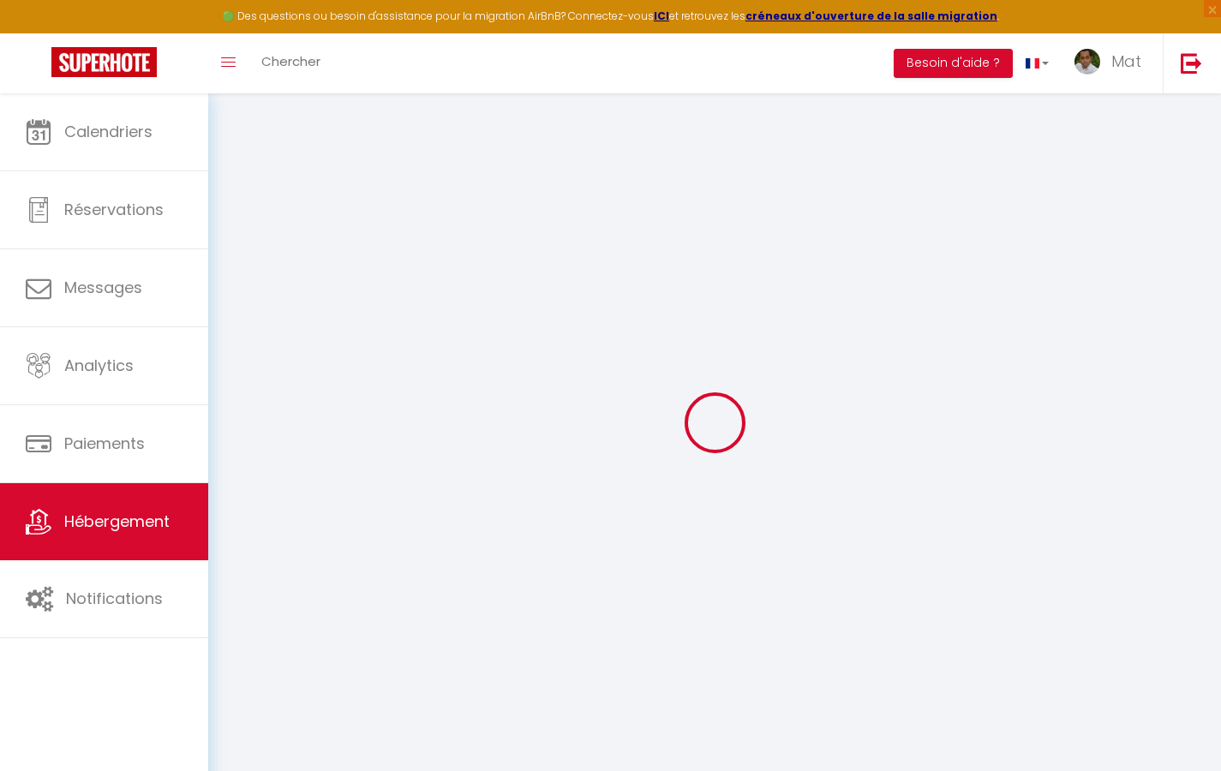
type input "0"
select select "2365"
select select
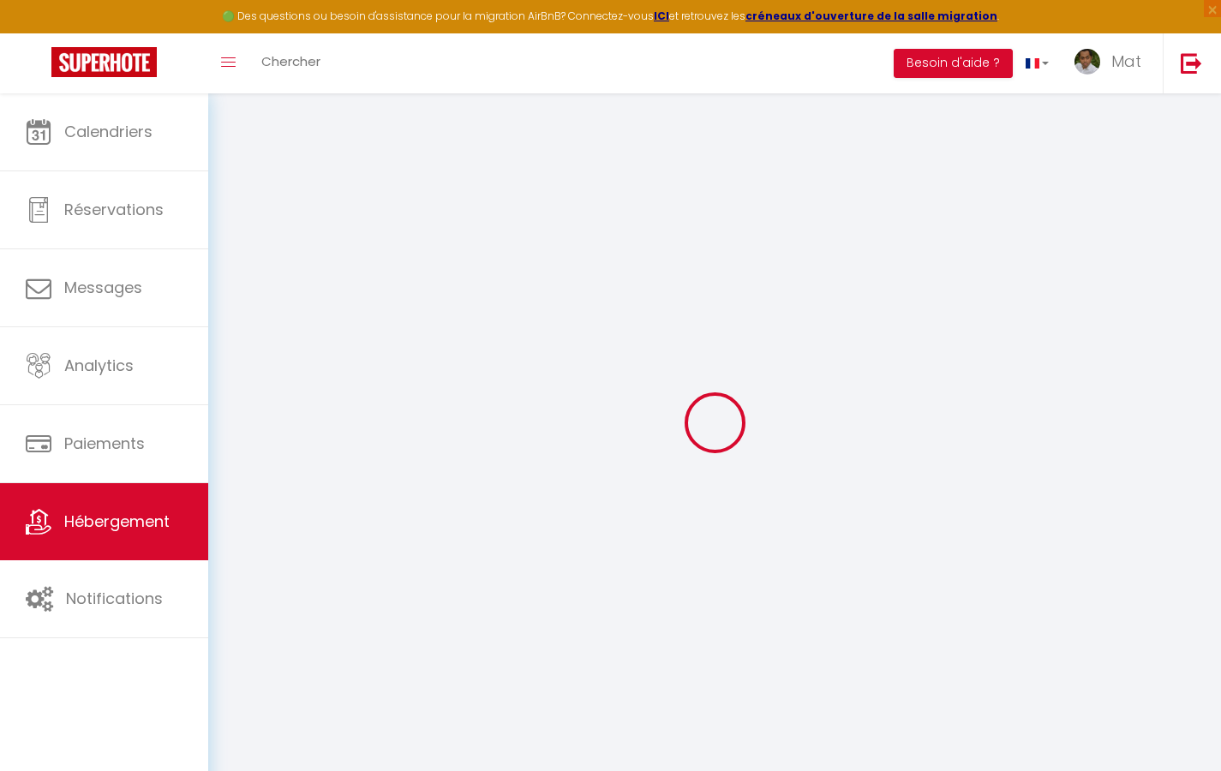
select select
checkbox input "true"
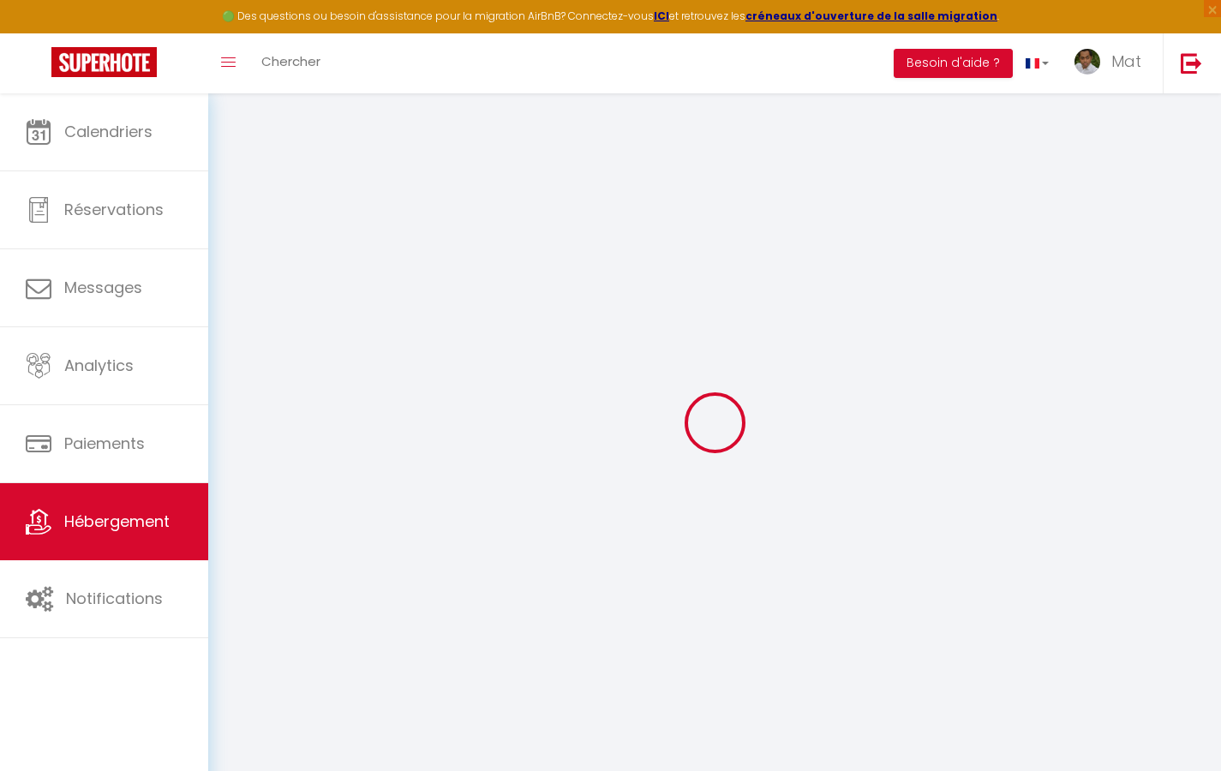
checkbox input "true"
checkbox input "false"
select select
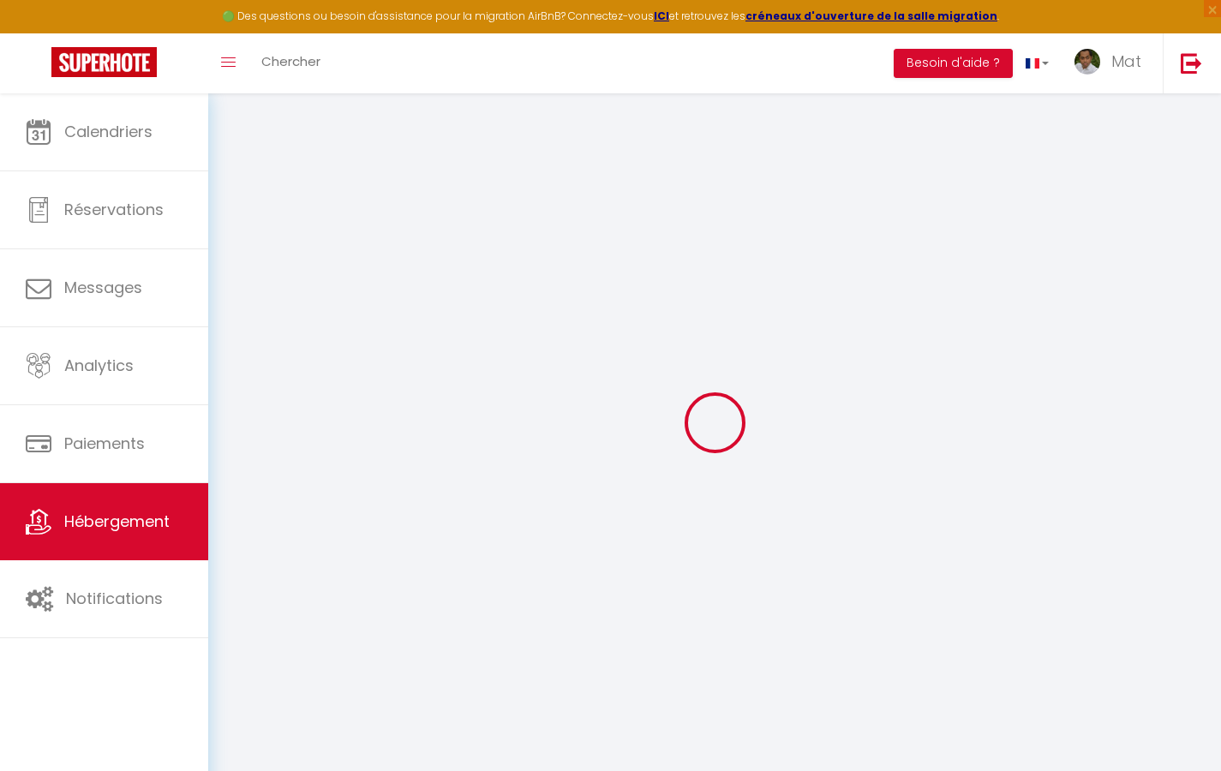
select select
checkbox input "true"
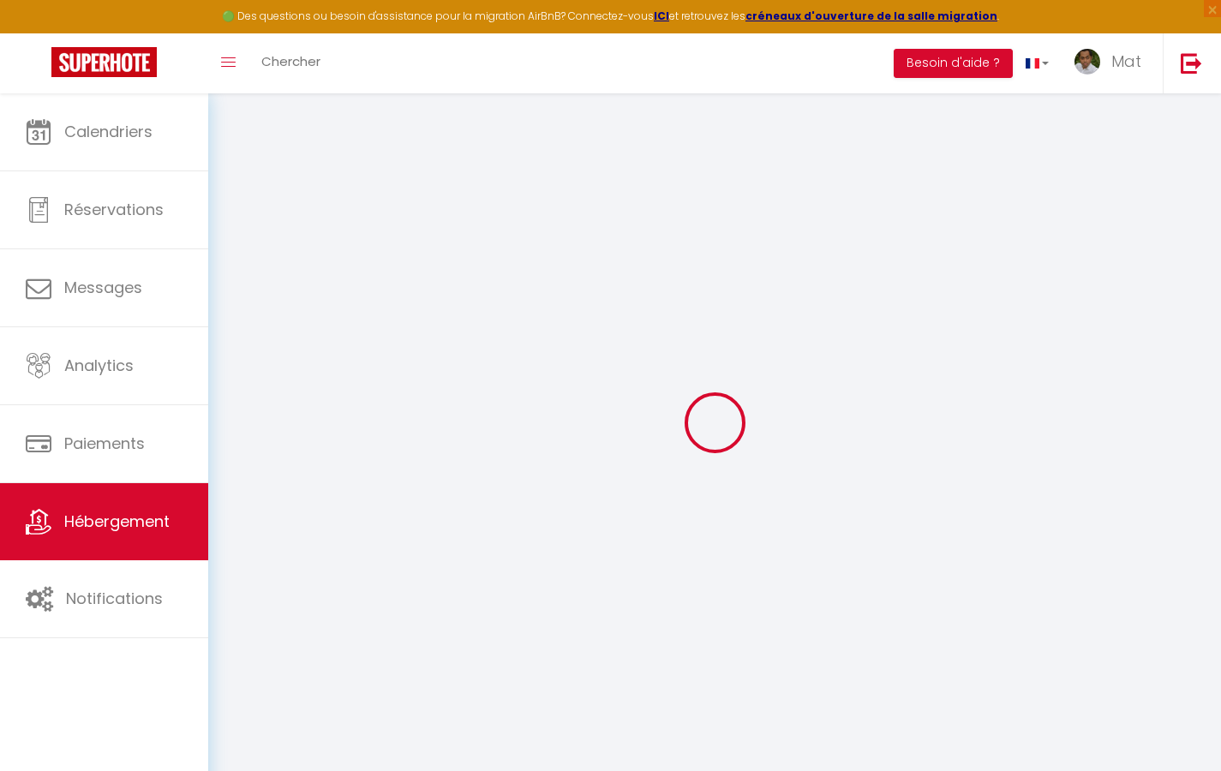
checkbox input "true"
checkbox input "false"
checkbox input "true"
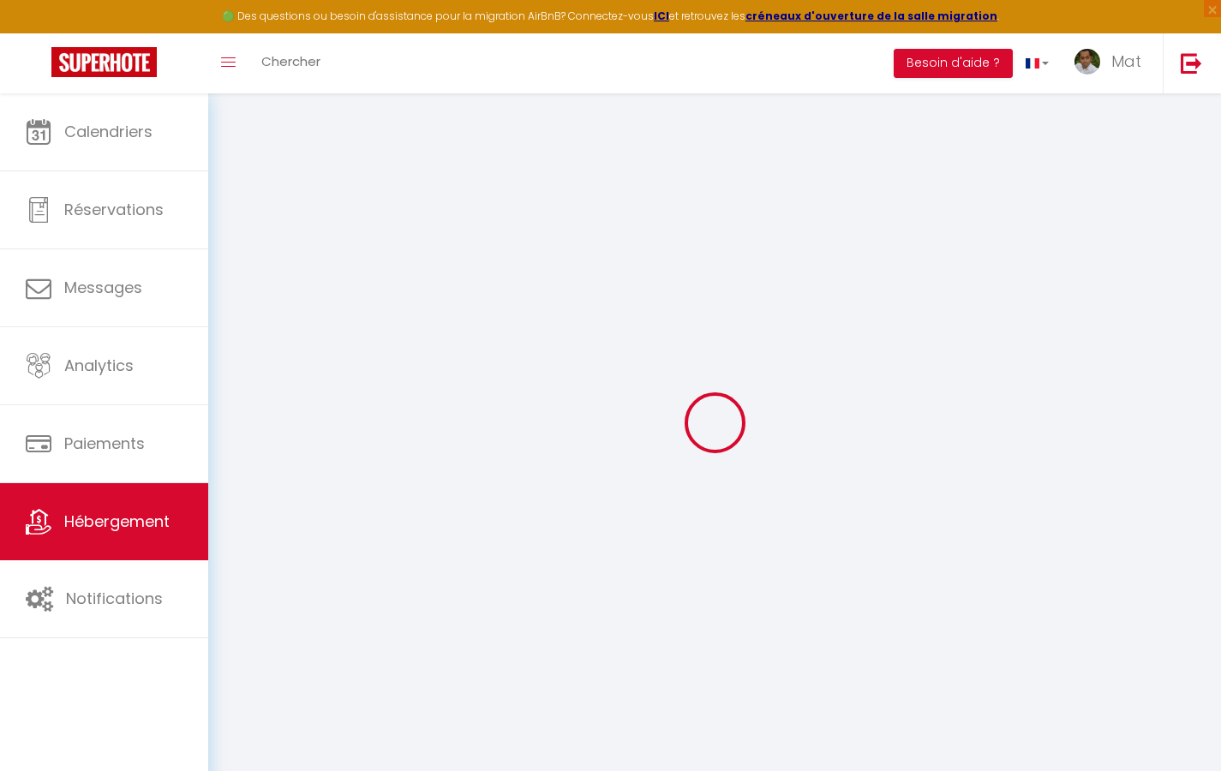
checkbox input "false"
checkbox input "true"
checkbox input "false"
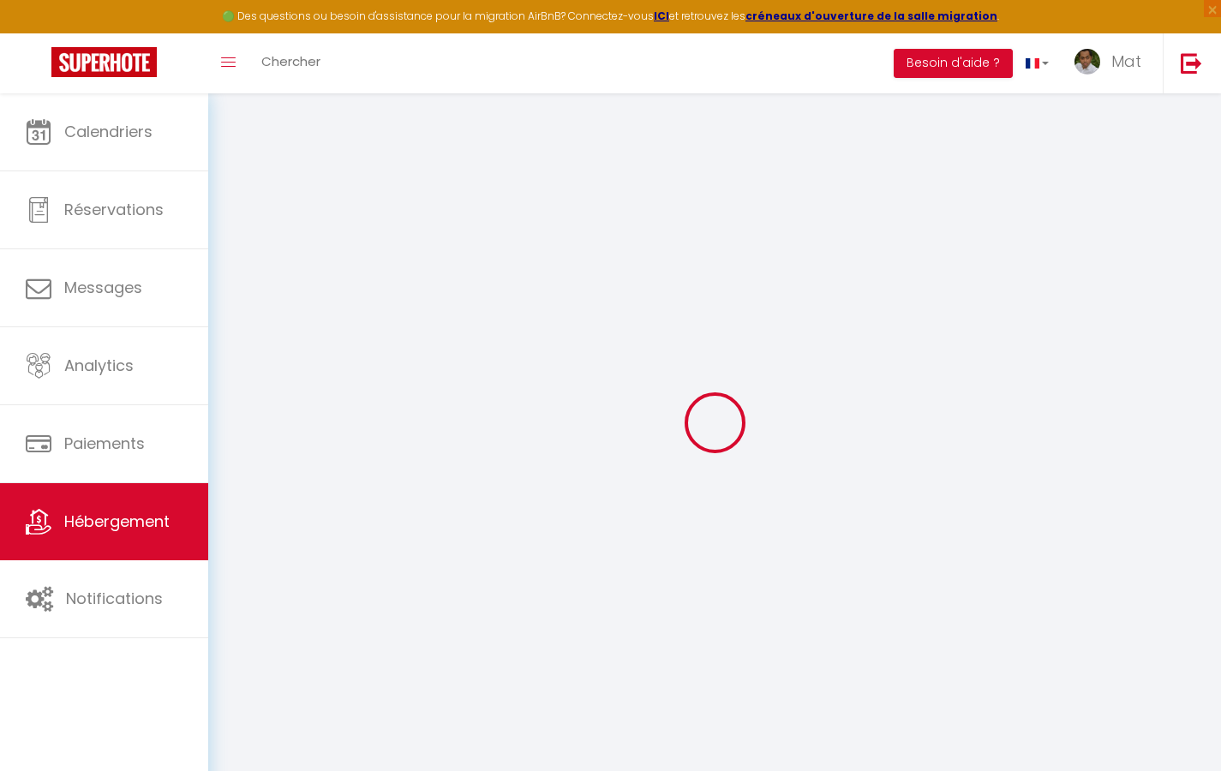
select select "17:00"
select select "23:30"
select select "10:00"
select select "30"
select select "120"
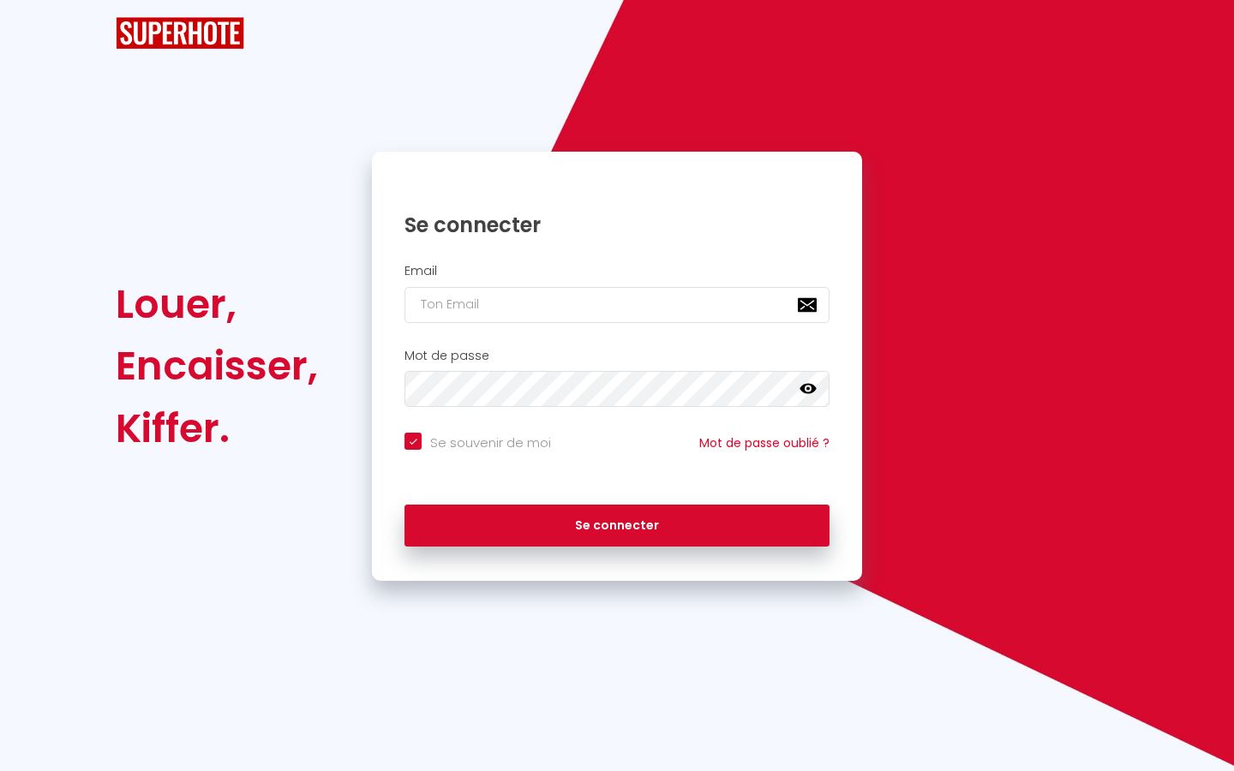
checkbox input "true"
